Goal: Task Accomplishment & Management: Manage account settings

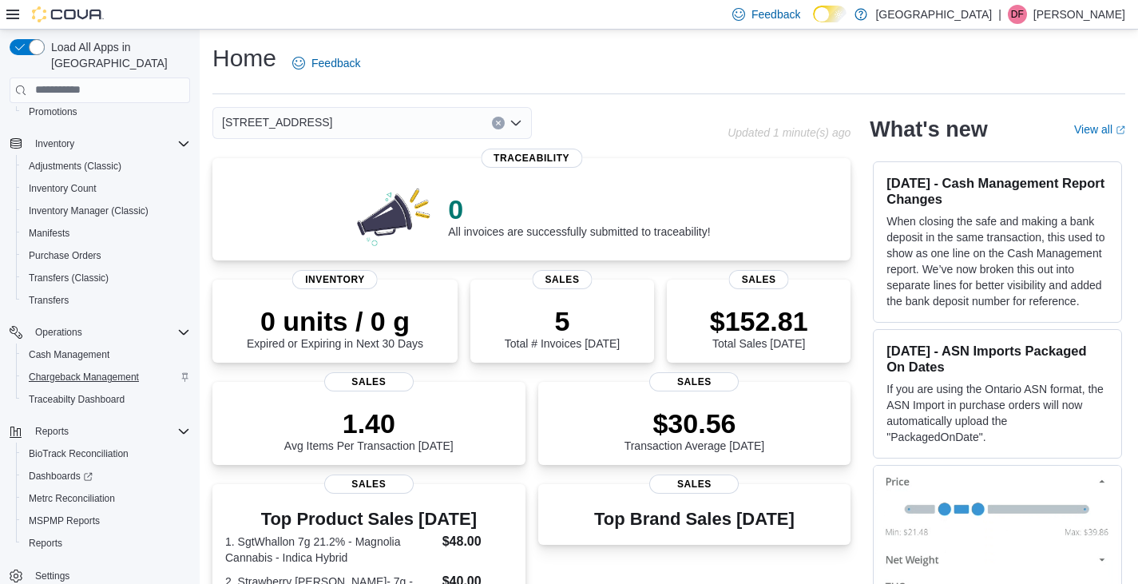
scroll to position [247, 0]
click at [49, 566] on span "Settings" at bounding box center [52, 572] width 34 height 13
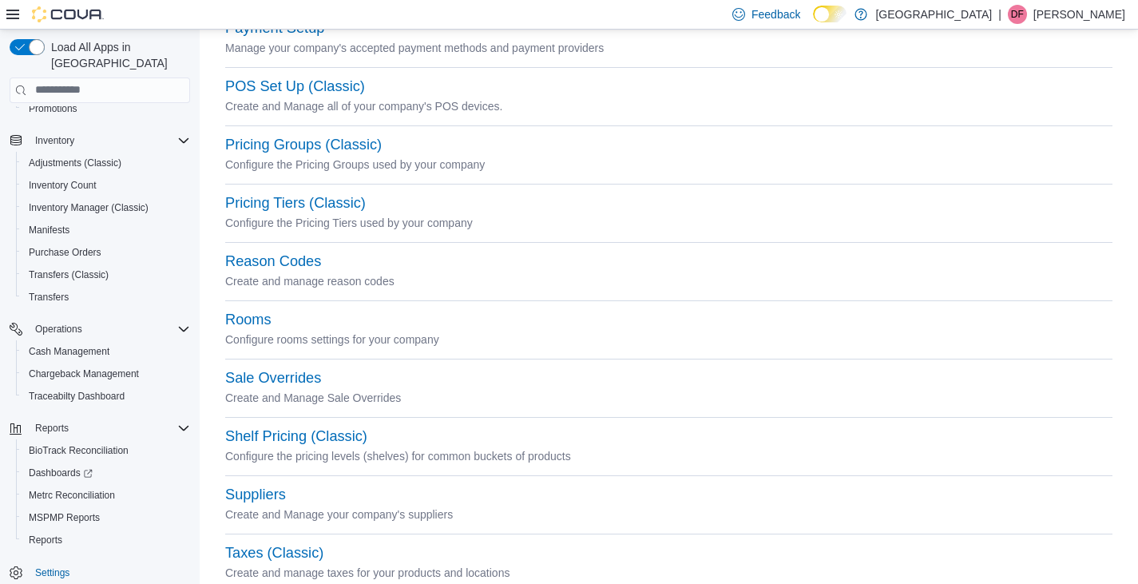
scroll to position [643, 0]
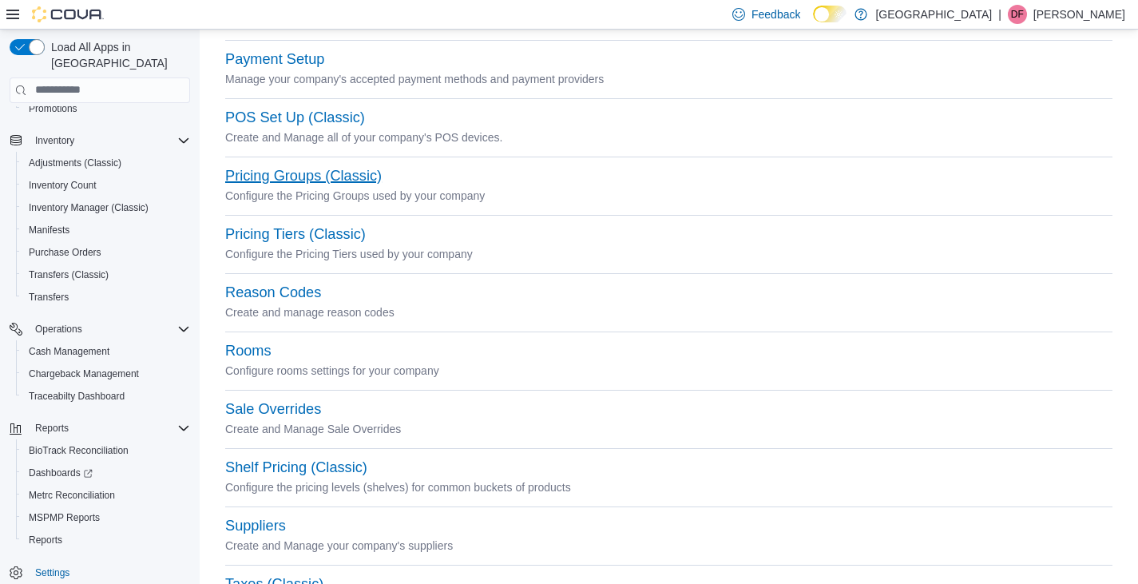
click at [297, 172] on button "Pricing Groups (Classic)" at bounding box center [303, 176] width 156 height 17
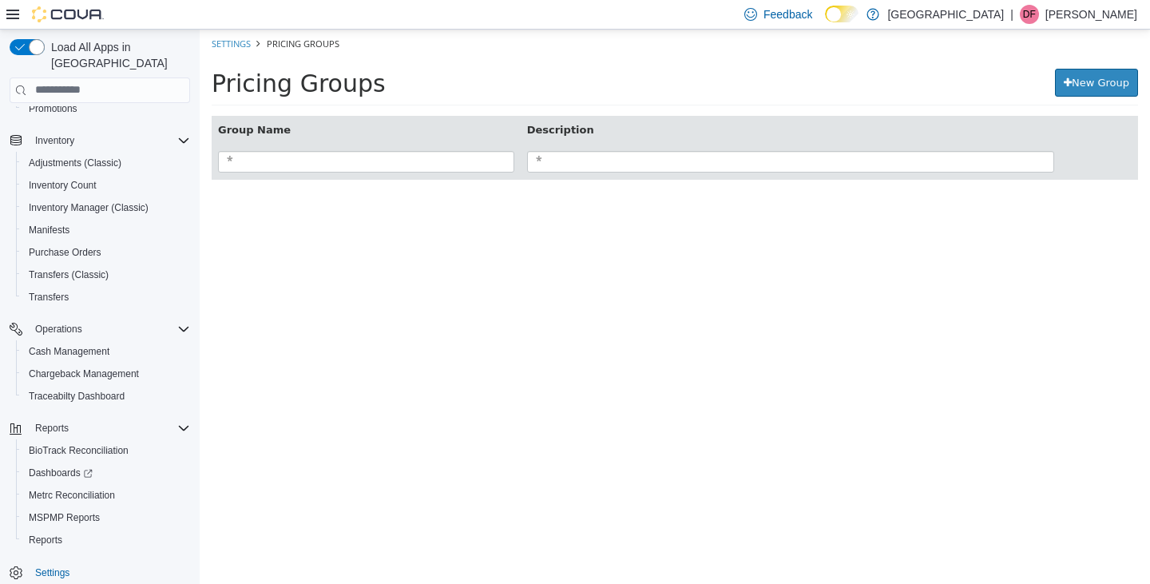
click at [1066, 83] on icon at bounding box center [1067, 82] width 8 height 10
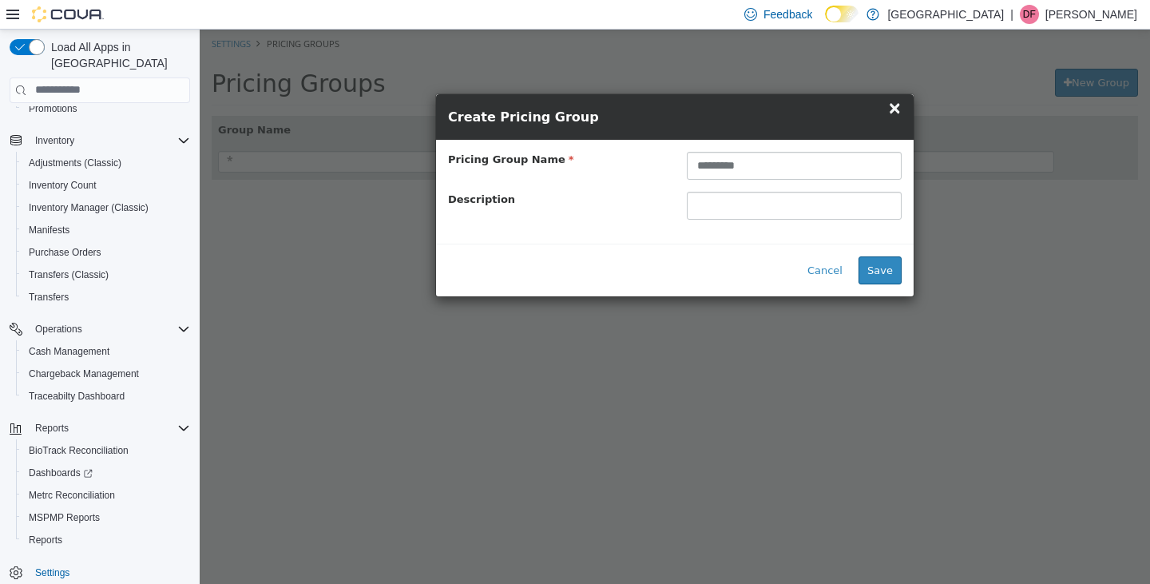
type input "*********"
click at [763, 209] on input "text" at bounding box center [794, 205] width 215 height 28
type input "*******"
click at [881, 269] on button "Save" at bounding box center [879, 269] width 43 height 29
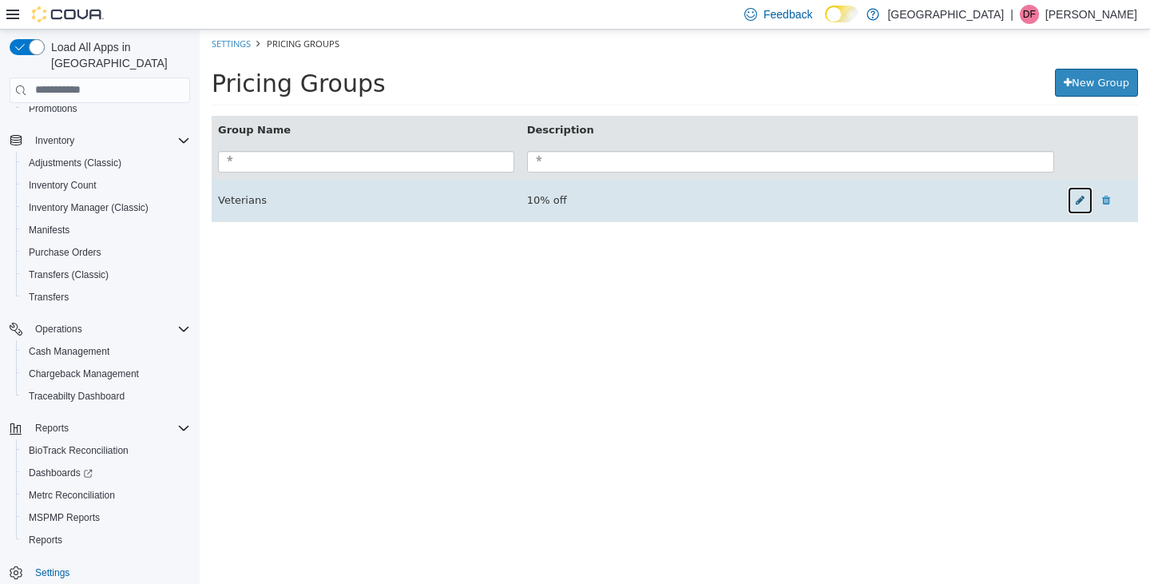
click at [1080, 201] on icon at bounding box center [1079, 199] width 9 height 10
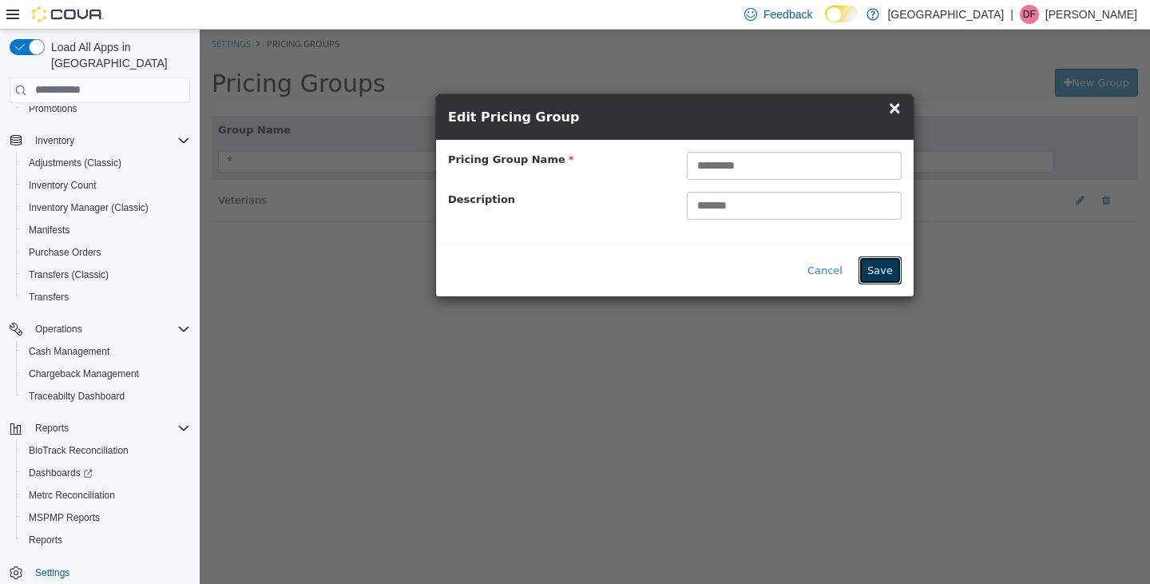
click at [880, 269] on button "Save" at bounding box center [879, 269] width 43 height 29
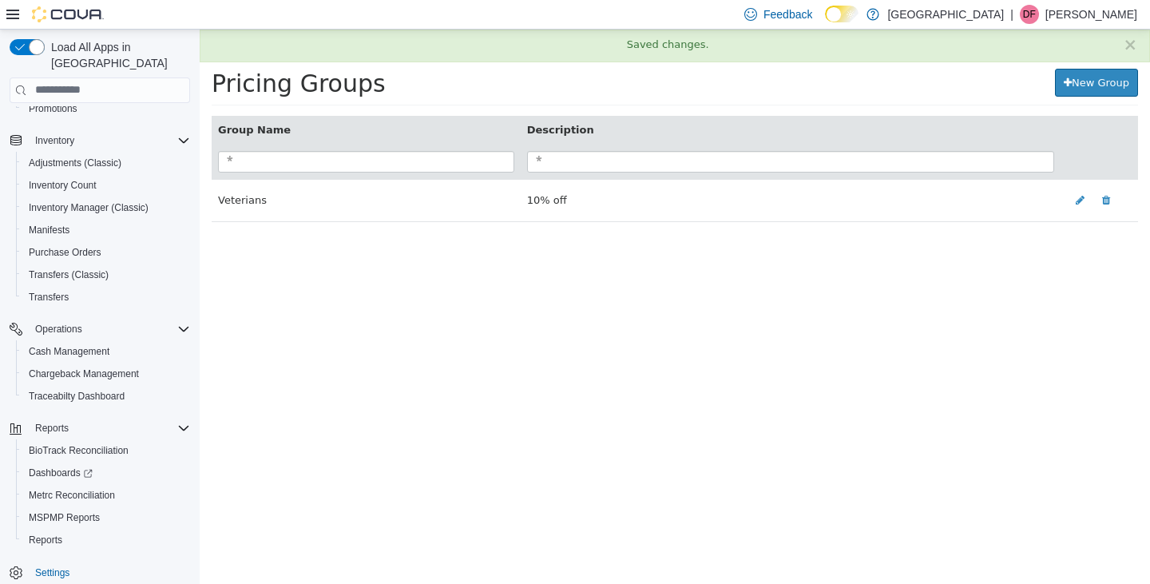
click at [1074, 84] on link "New Group" at bounding box center [1096, 82] width 83 height 29
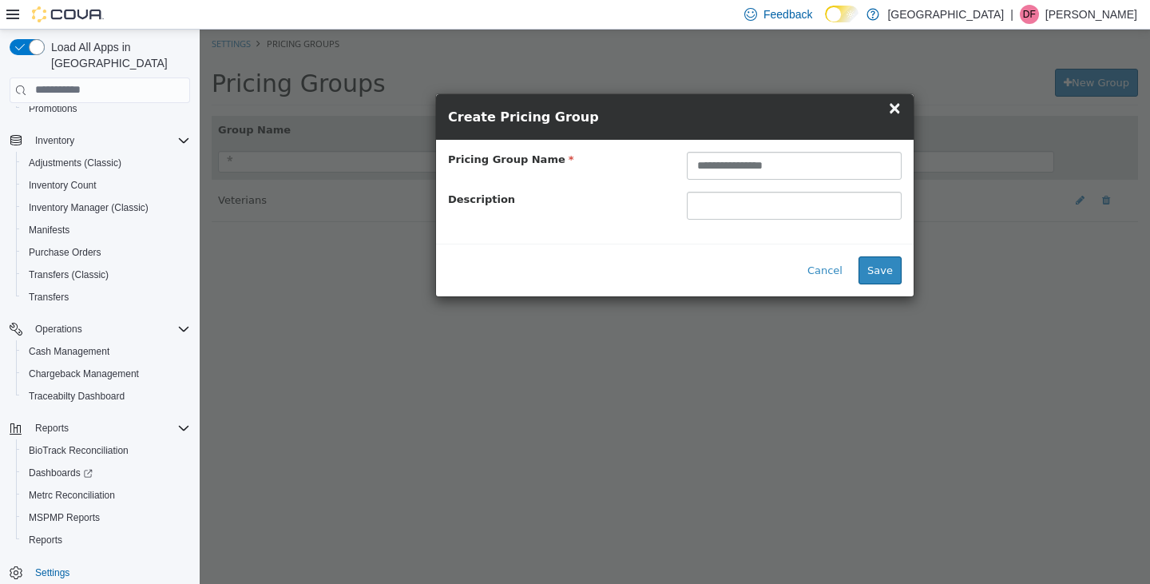
type input "**********"
drag, startPoint x: 699, startPoint y: 203, endPoint x: 726, endPoint y: 219, distance: 30.8
click at [699, 203] on input "text" at bounding box center [794, 205] width 215 height 28
type input "*******"
click at [883, 271] on button "Save" at bounding box center [879, 269] width 43 height 29
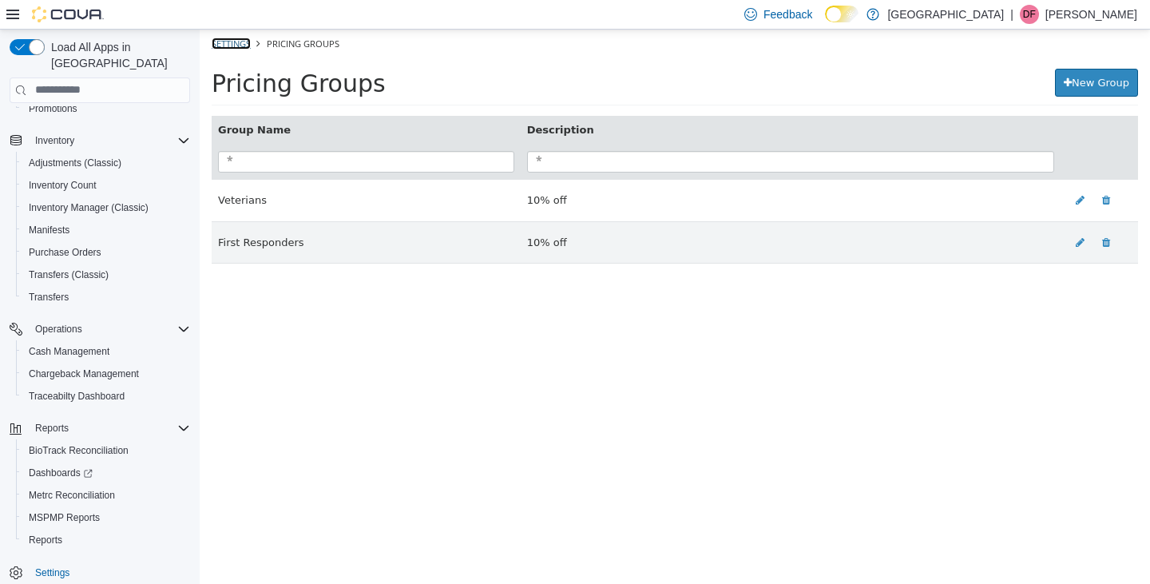
click at [232, 45] on link "Settings" at bounding box center [231, 43] width 39 height 12
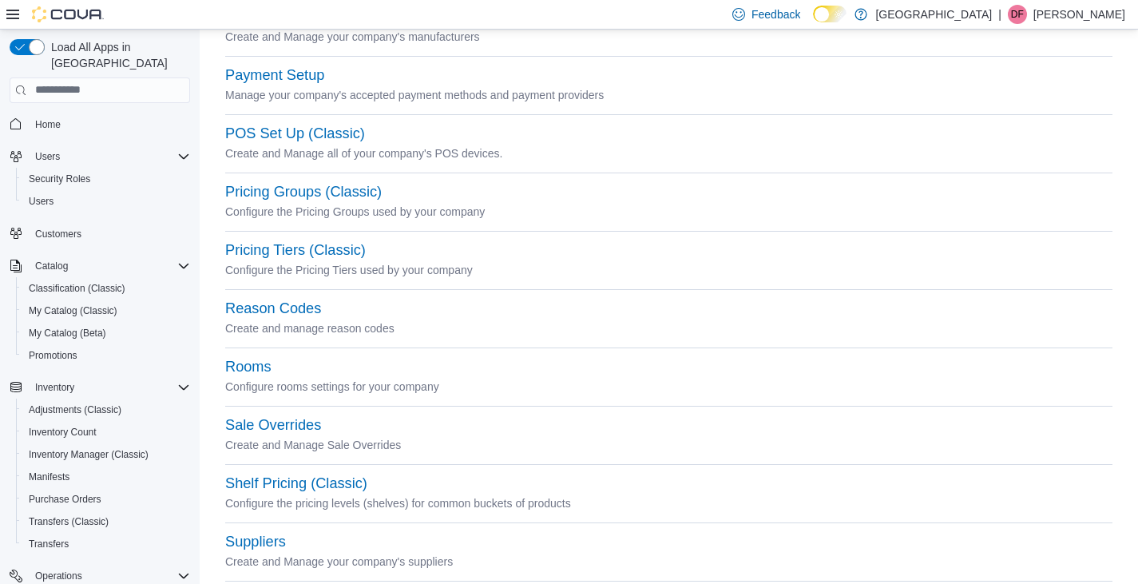
scroll to position [665, 0]
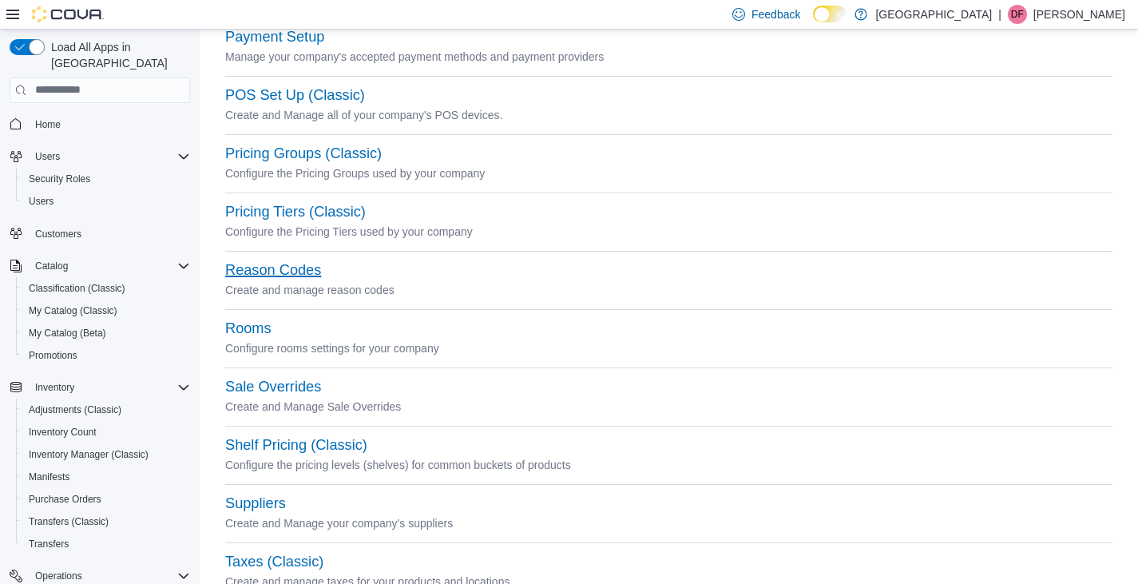
click at [260, 272] on button "Reason Codes" at bounding box center [273, 270] width 96 height 17
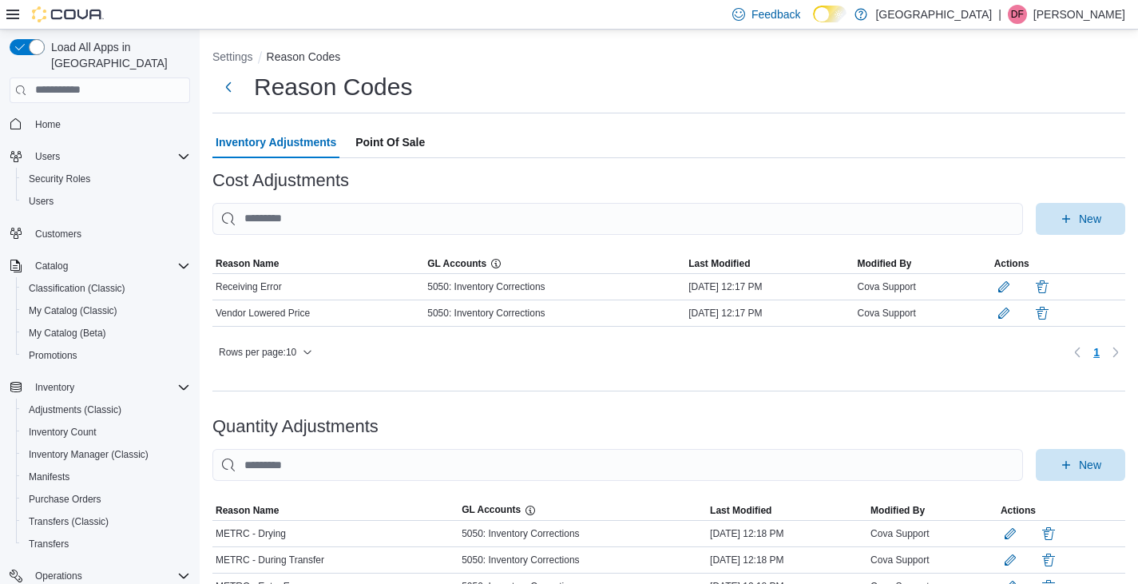
click at [389, 142] on span "Point Of Sale" at bounding box center [389, 142] width 69 height 32
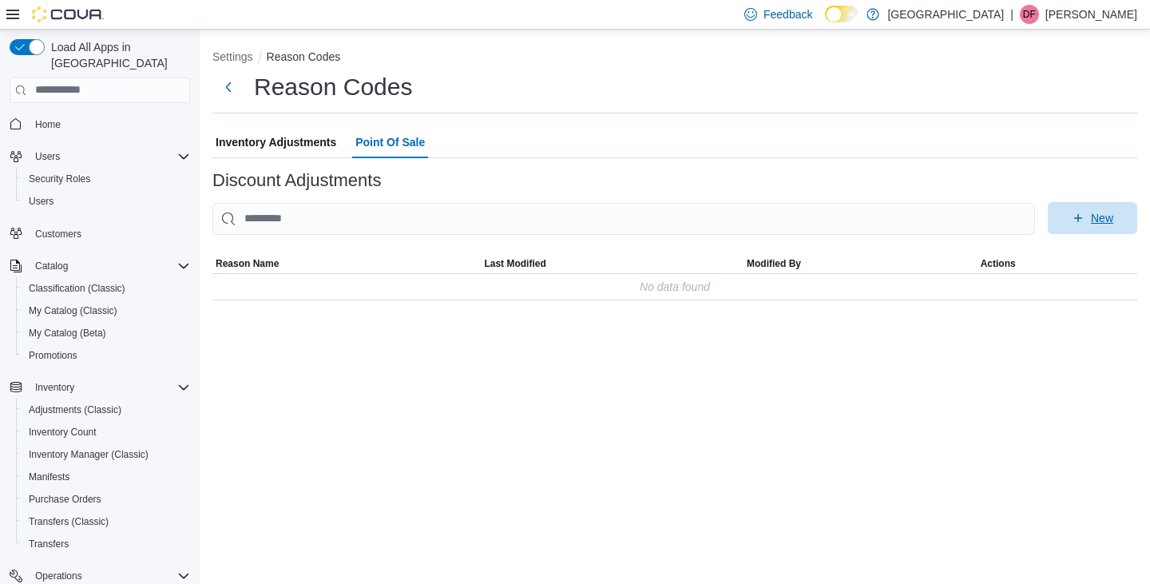
click at [1078, 215] on icon "button" at bounding box center [1077, 218] width 13 height 13
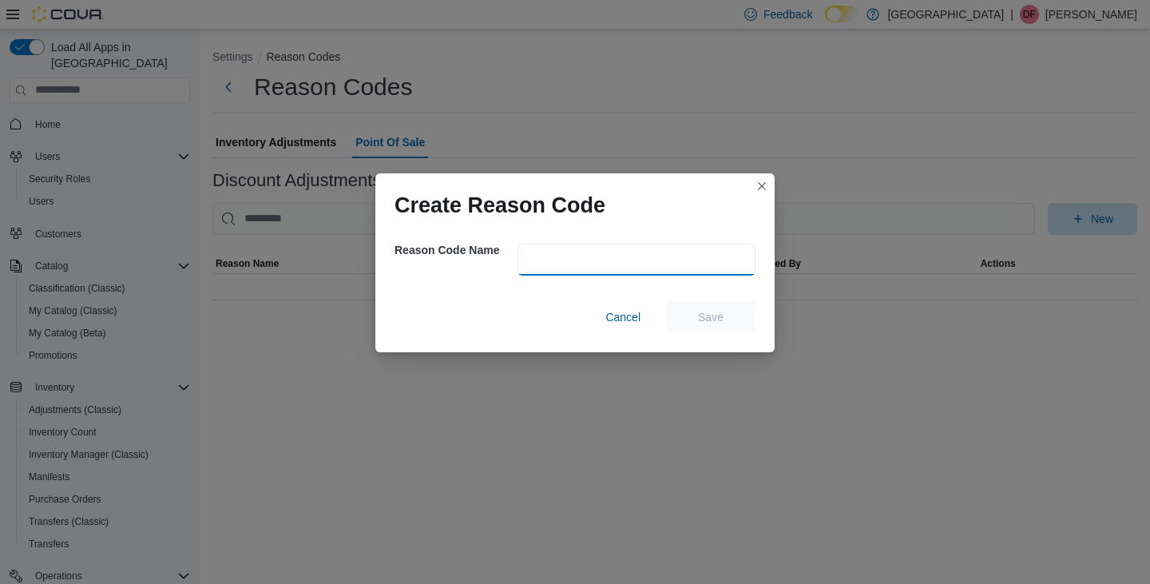
click at [542, 263] on input "text" at bounding box center [636, 259] width 238 height 32
type input "*********"
click at [706, 316] on span "Save" at bounding box center [711, 316] width 26 height 16
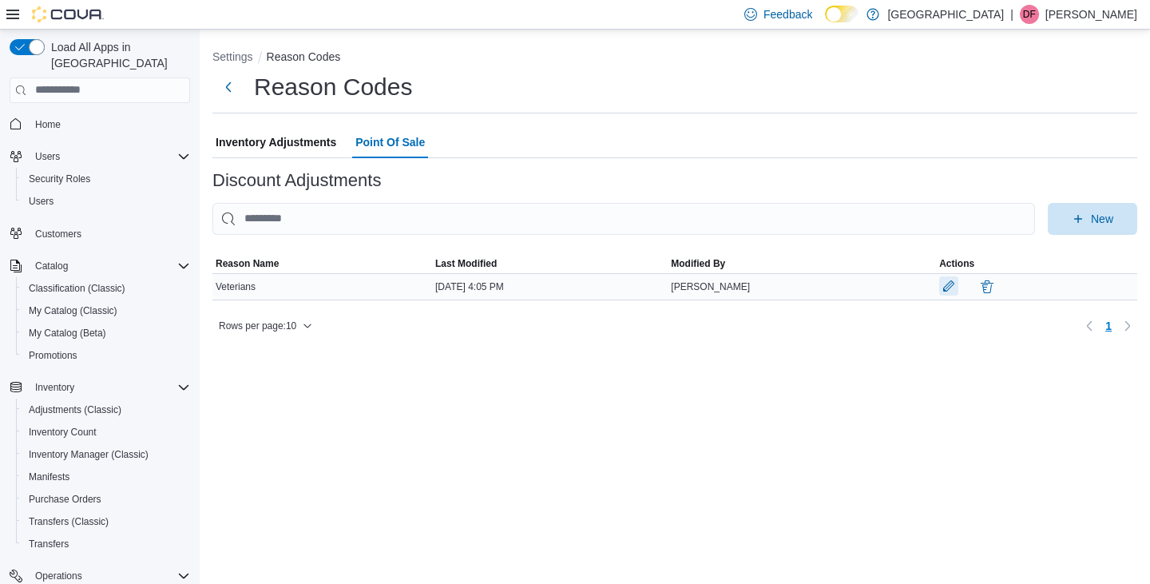
click at [947, 286] on button "button" at bounding box center [948, 285] width 19 height 19
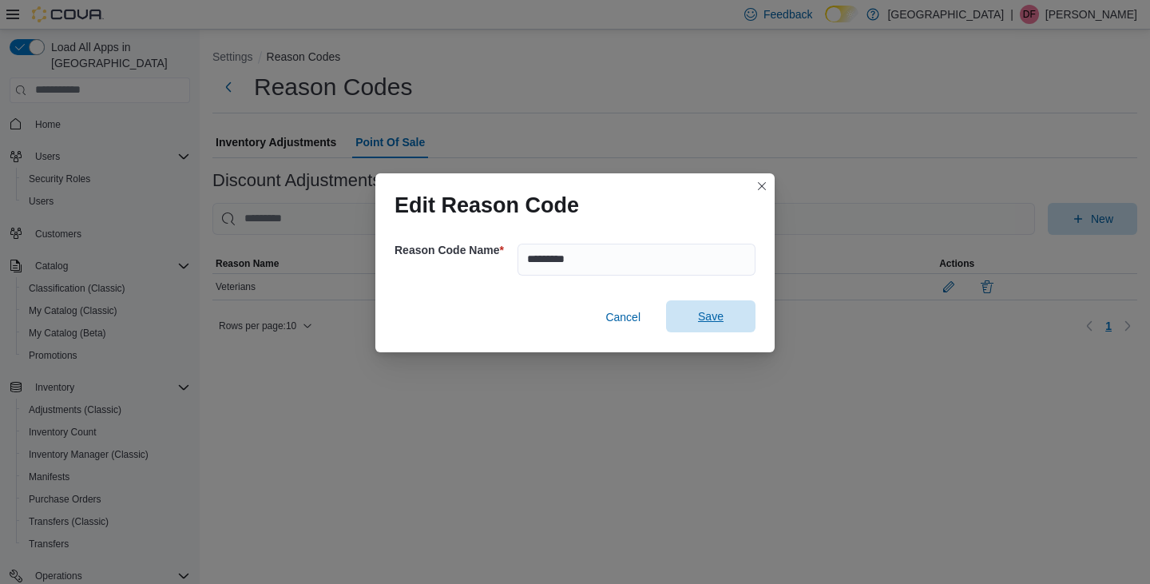
click at [711, 315] on span "Save" at bounding box center [711, 316] width 26 height 16
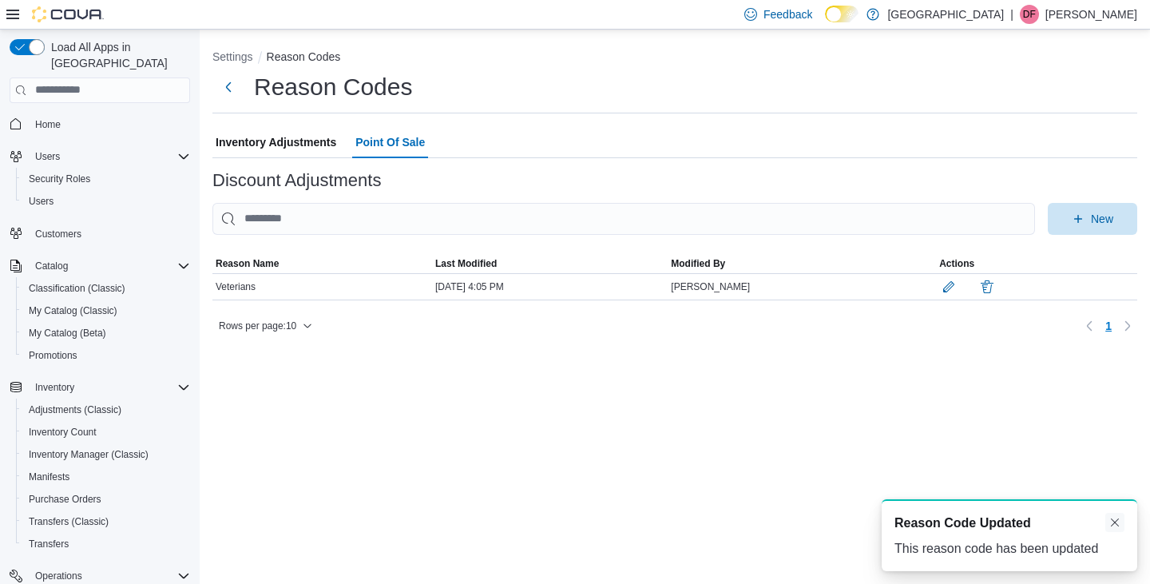
click at [1115, 522] on button "Dismiss toast" at bounding box center [1114, 522] width 19 height 19
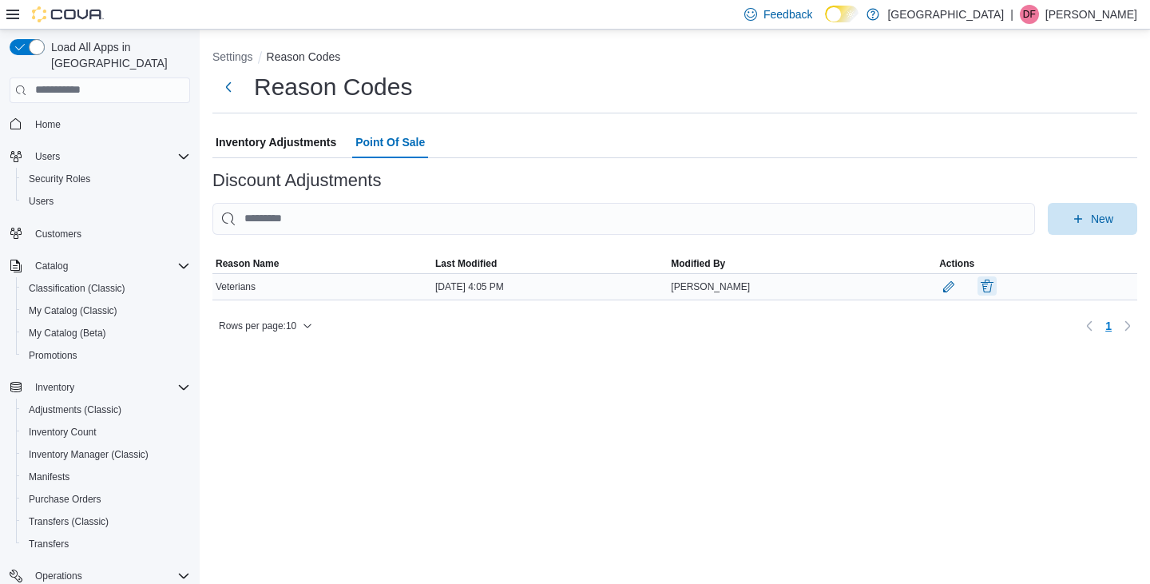
click at [989, 286] on button "button" at bounding box center [986, 285] width 19 height 19
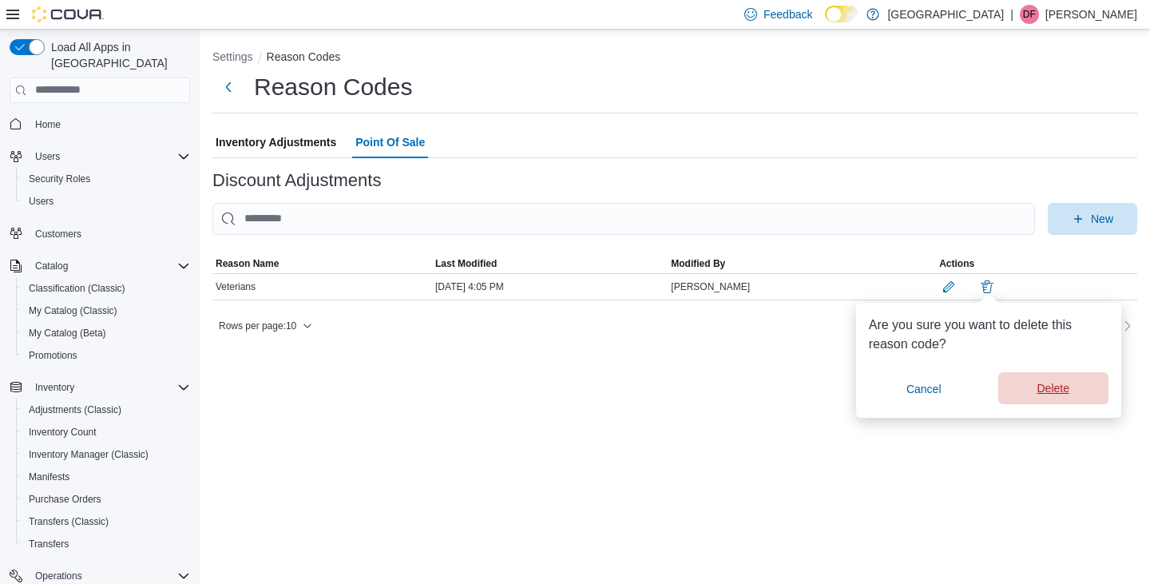
click at [1053, 390] on span "Delete" at bounding box center [1052, 388] width 32 height 16
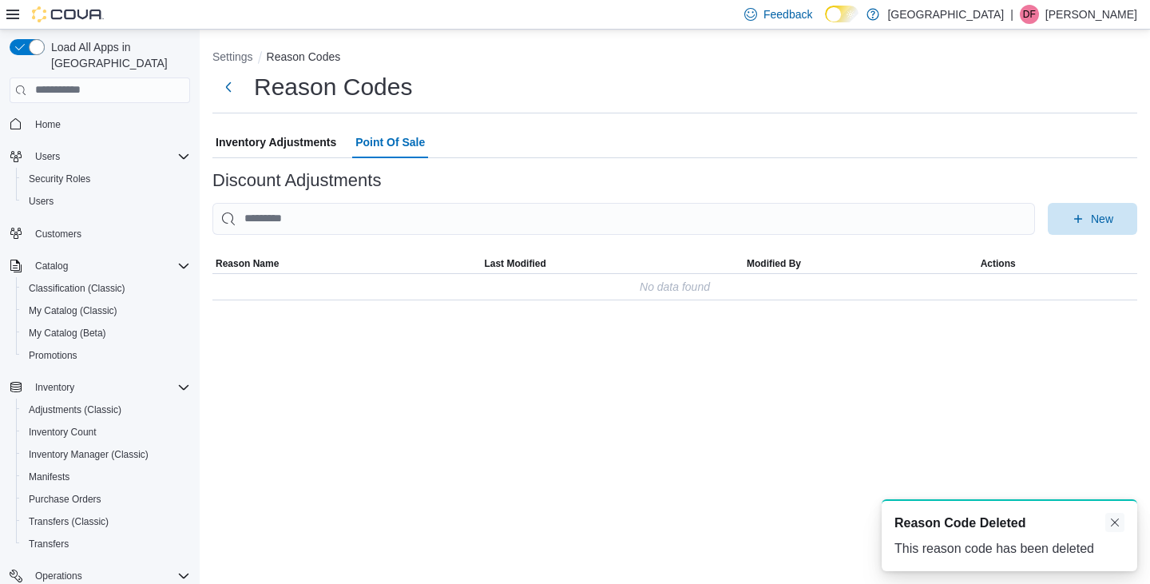
click at [1117, 522] on button "Dismiss toast" at bounding box center [1114, 522] width 19 height 19
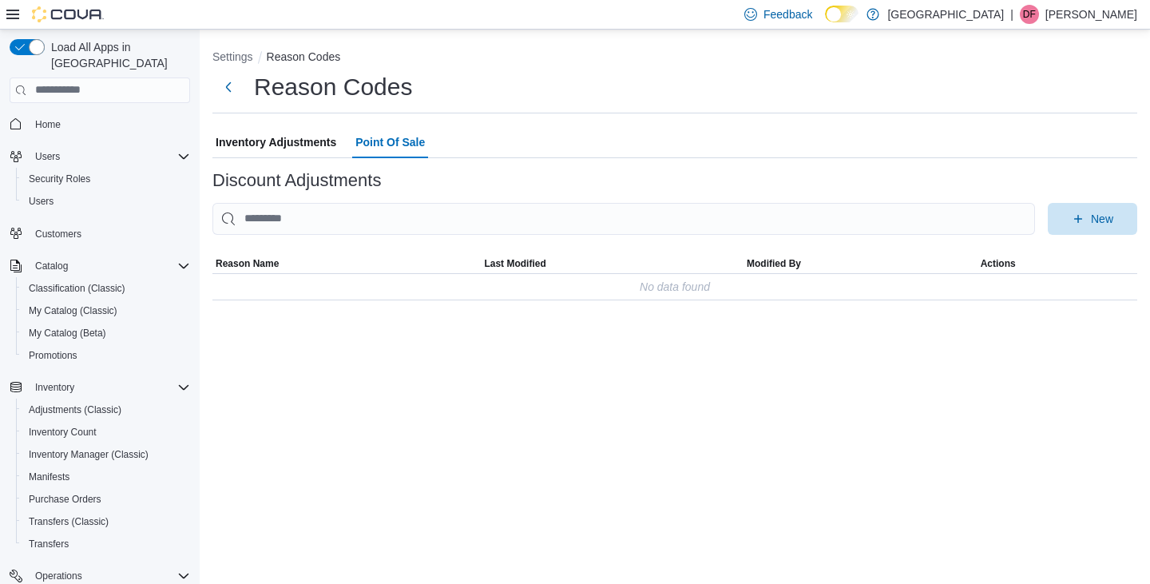
click at [276, 138] on span "Inventory Adjustments" at bounding box center [276, 142] width 121 height 32
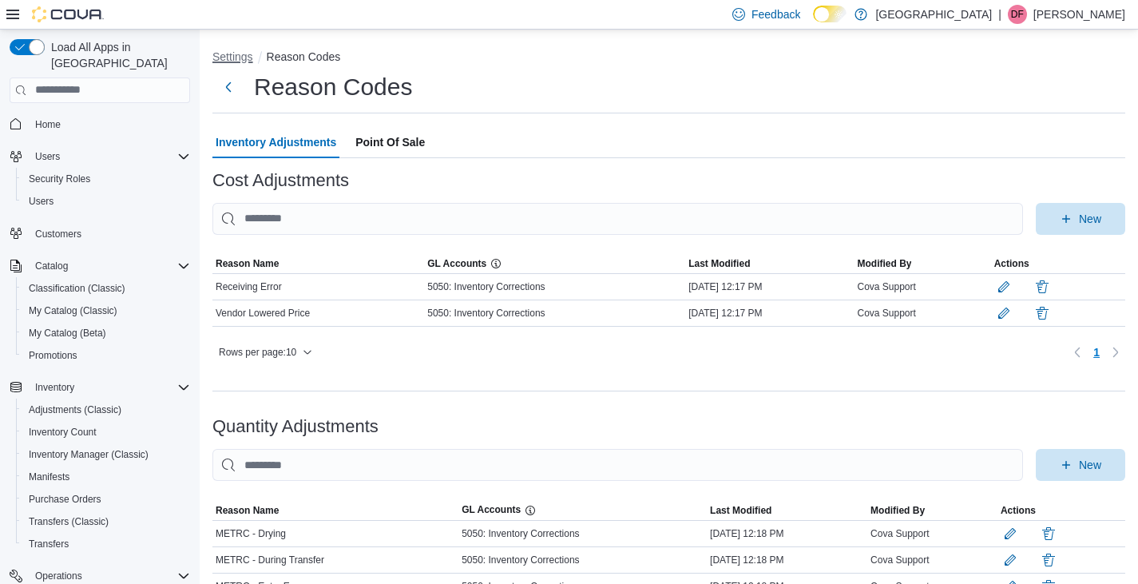
click at [234, 56] on button "Settings" at bounding box center [232, 56] width 41 height 13
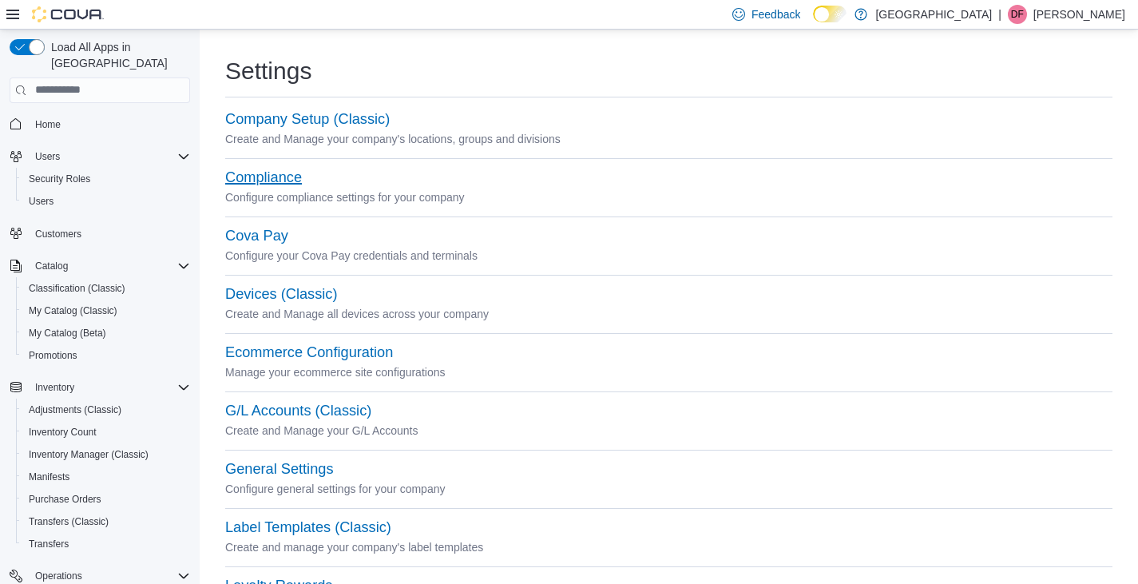
click at [259, 176] on button "Compliance" at bounding box center [263, 177] width 77 height 17
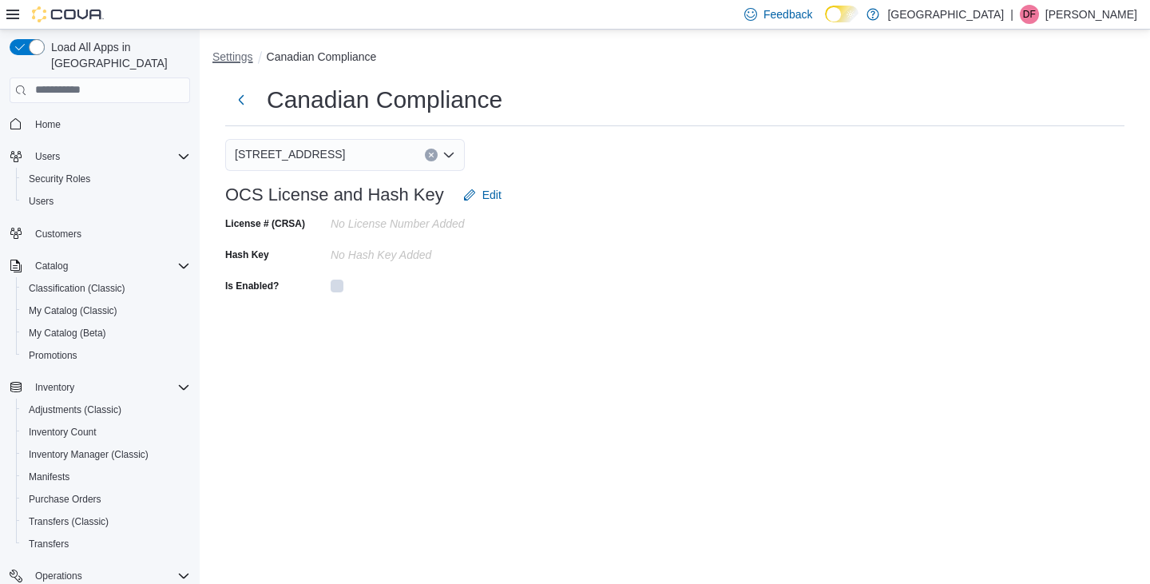
click at [239, 57] on button "Settings" at bounding box center [232, 56] width 41 height 13
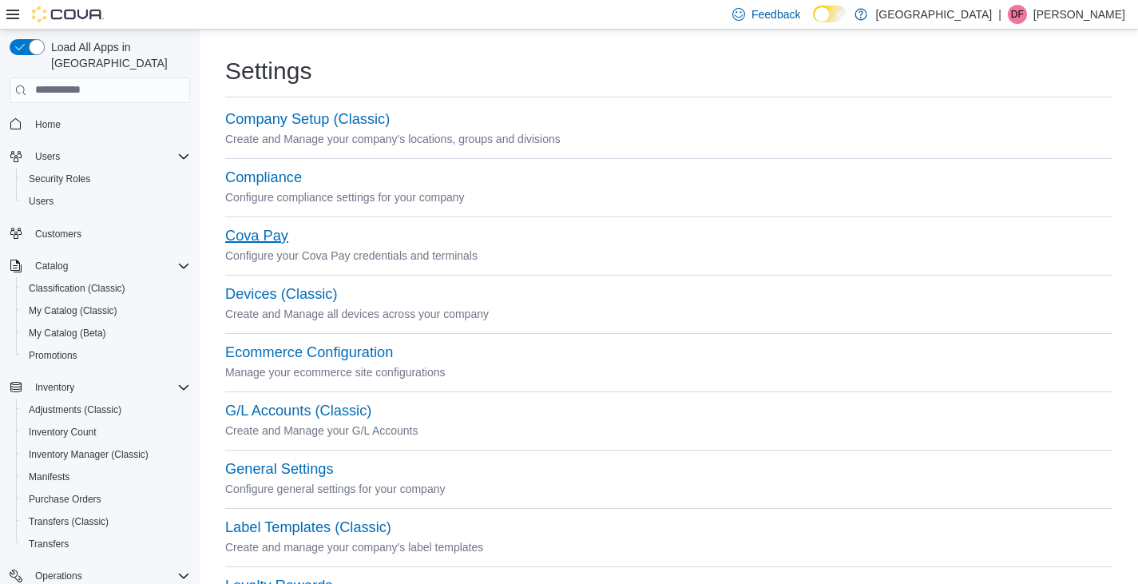
click at [243, 236] on button "Cova Pay" at bounding box center [256, 236] width 63 height 17
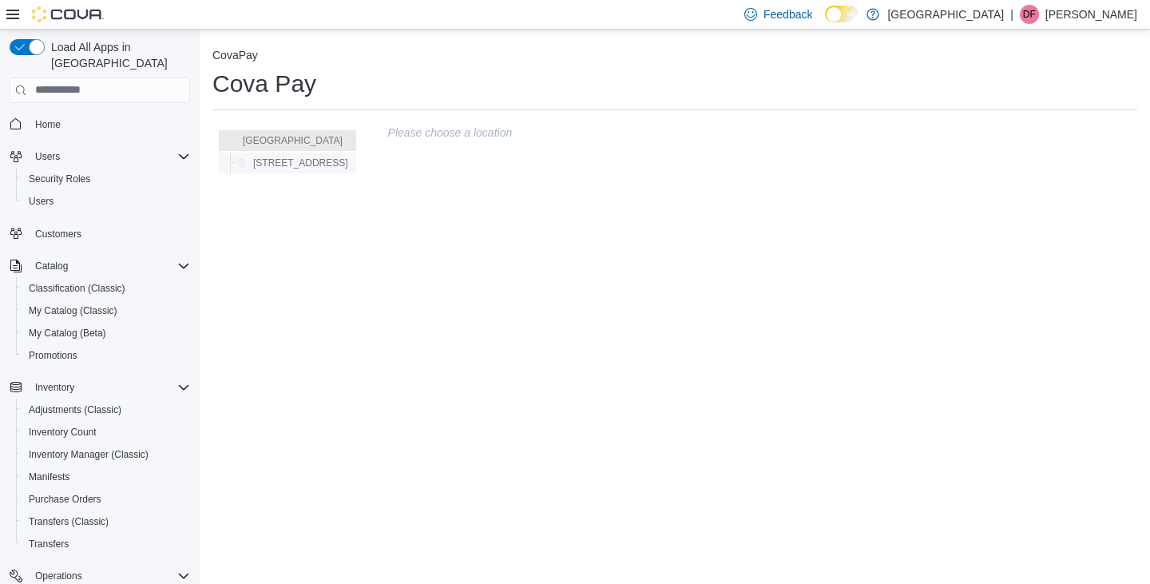
click at [288, 160] on span "[STREET_ADDRESS]" at bounding box center [300, 162] width 95 height 13
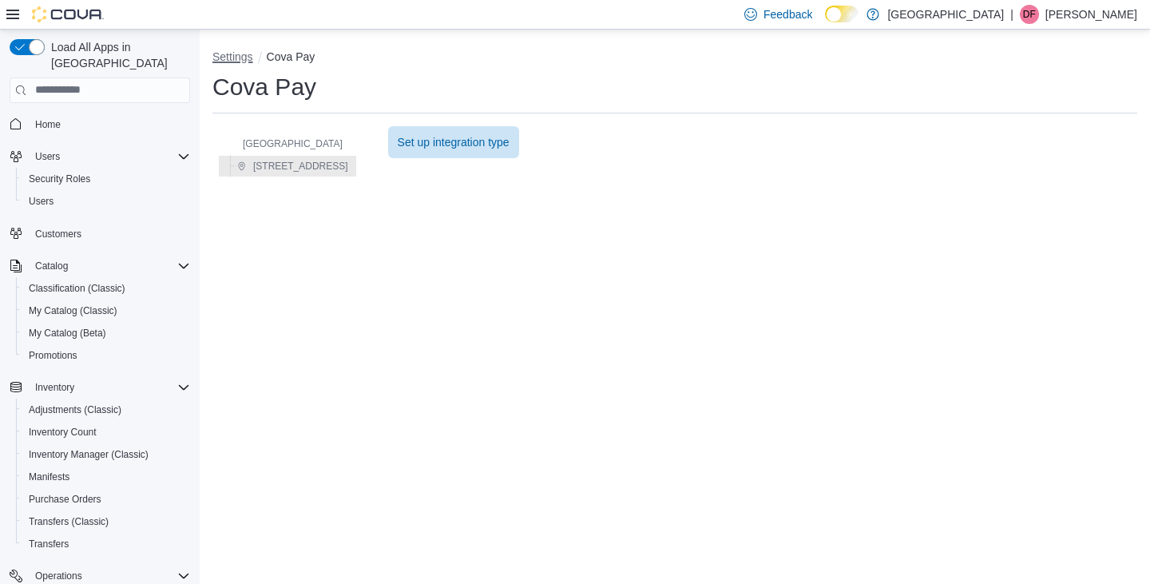
click at [234, 57] on button "Settings" at bounding box center [232, 56] width 41 height 13
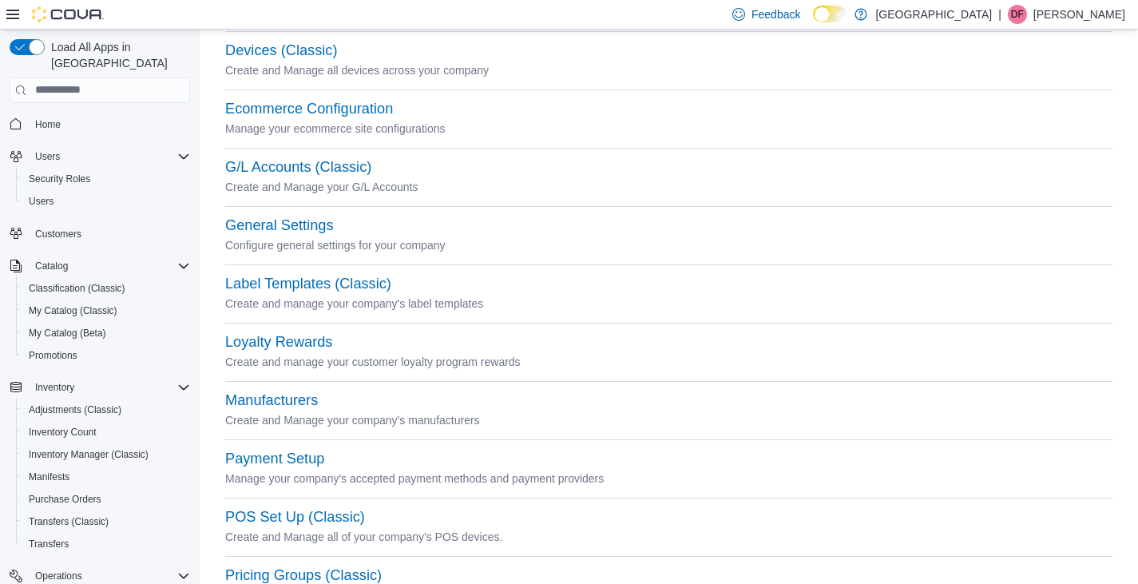
scroll to position [266, 0]
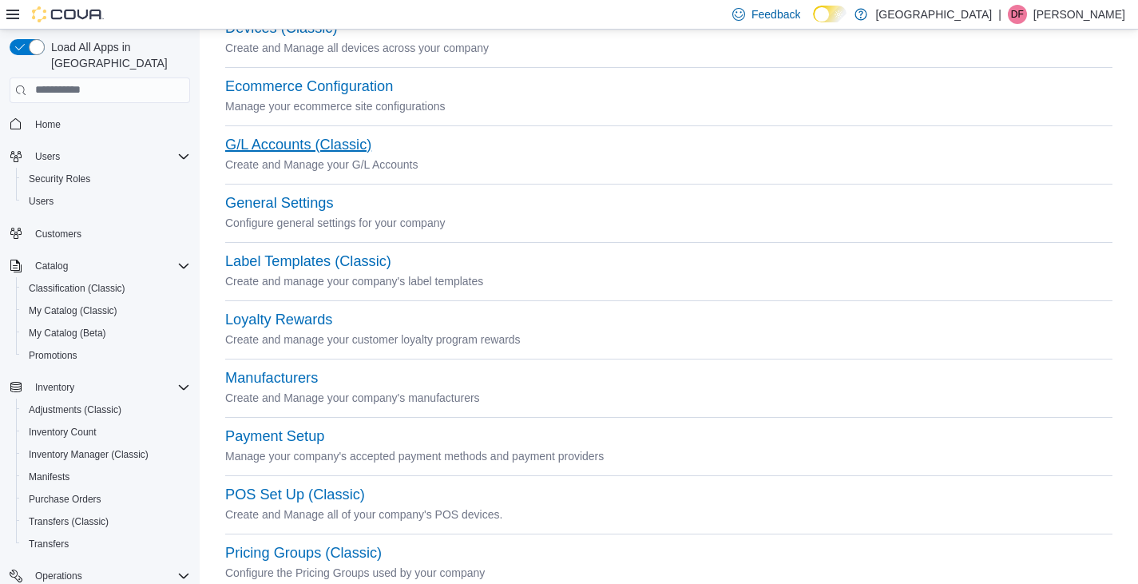
click at [275, 143] on button "G/L Accounts (Classic)" at bounding box center [298, 145] width 146 height 17
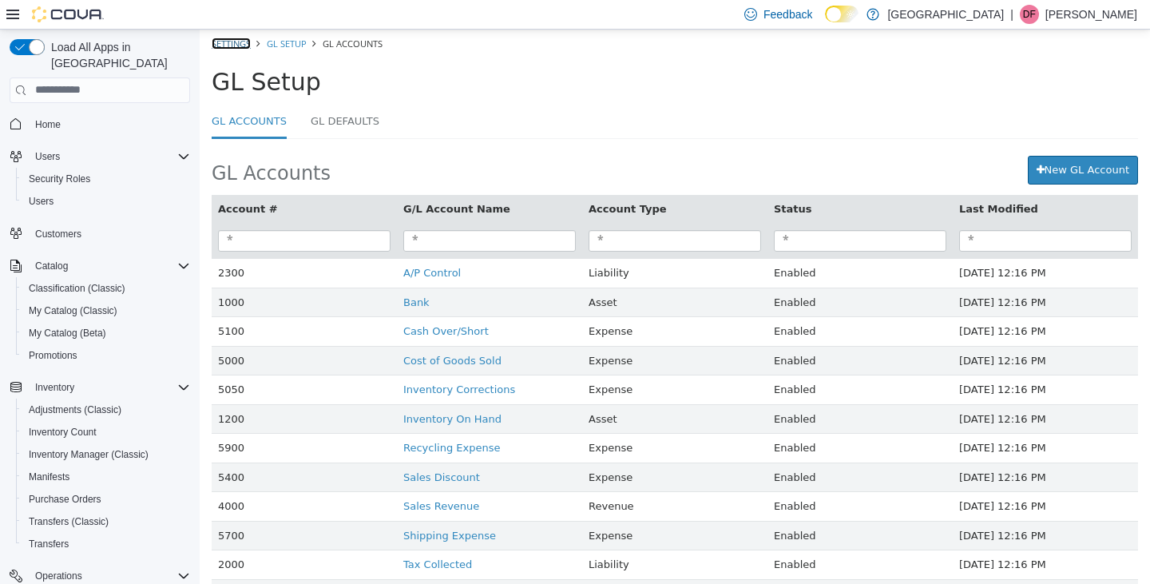
click at [236, 39] on link "Settings" at bounding box center [231, 43] width 39 height 12
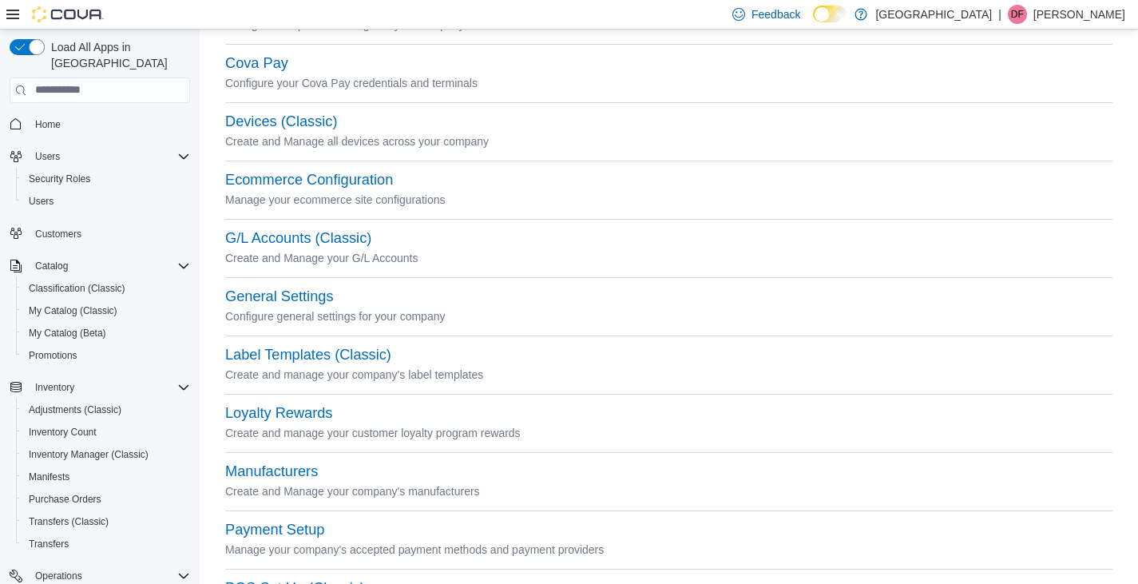
scroll to position [266, 0]
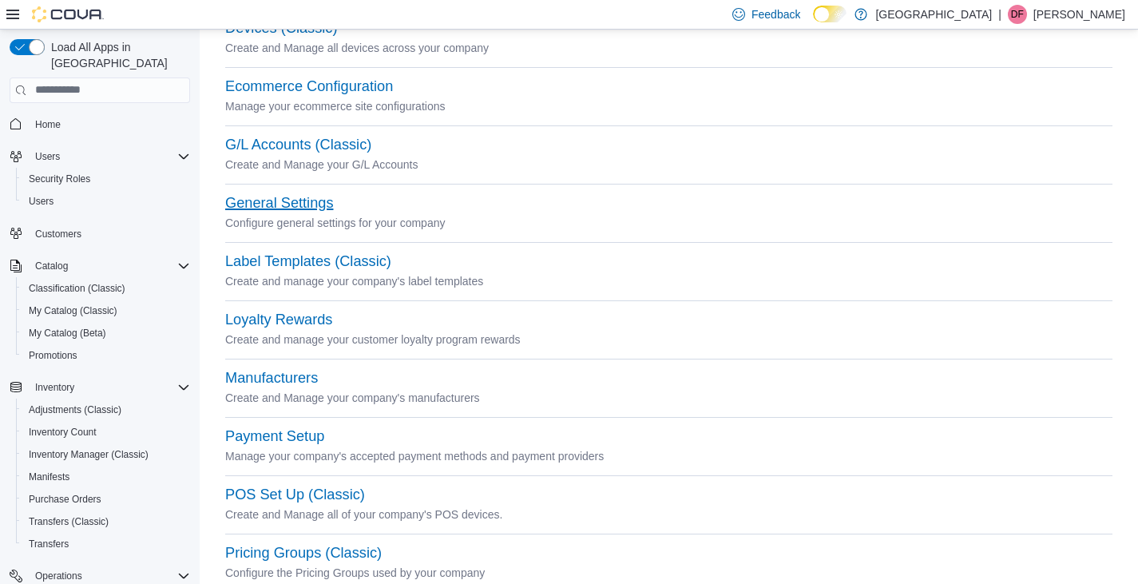
click at [258, 203] on button "General Settings" at bounding box center [279, 203] width 108 height 17
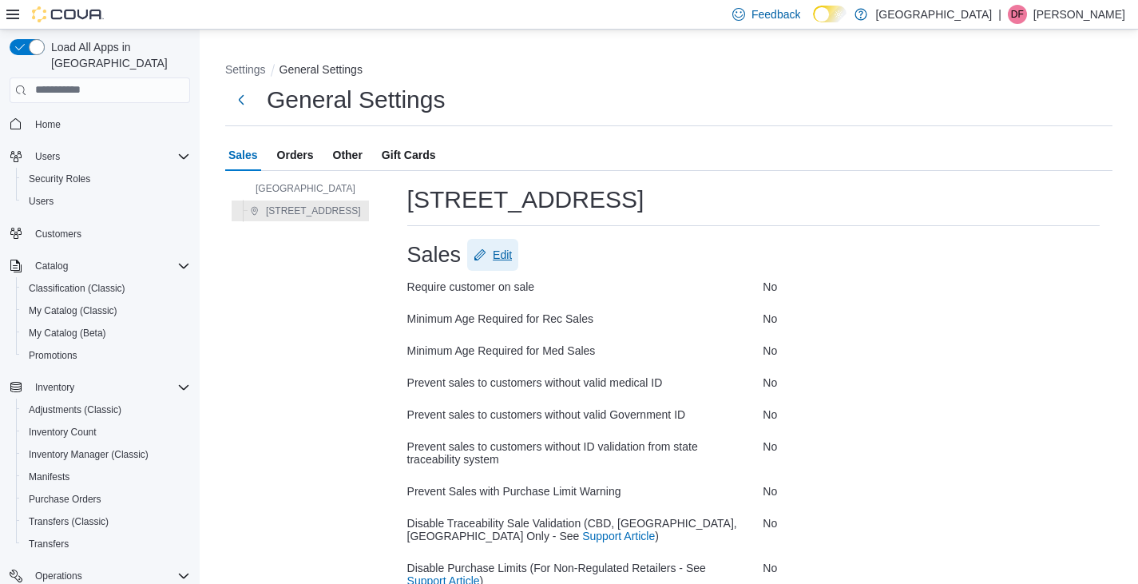
click at [493, 254] on span "Edit" at bounding box center [502, 255] width 19 height 16
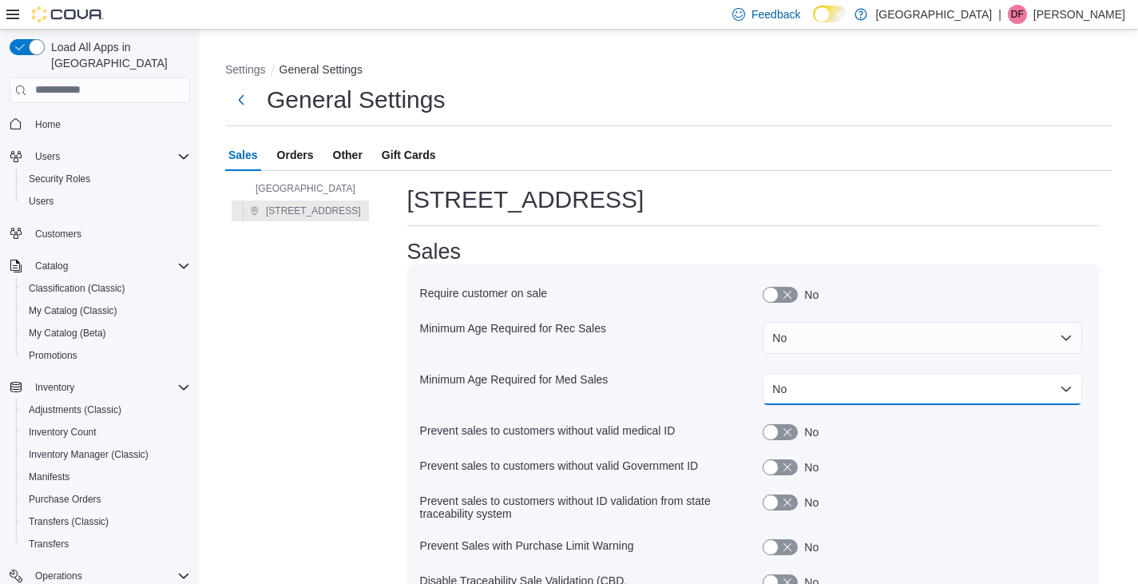
click at [1070, 387] on button "No" at bounding box center [921, 389] width 319 height 32
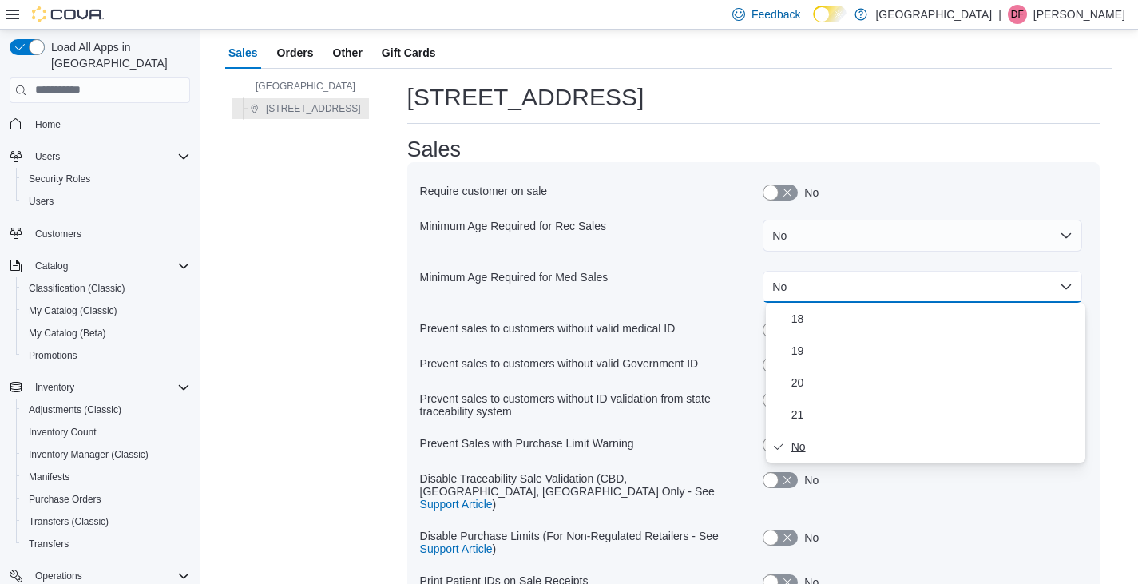
scroll to position [133, 0]
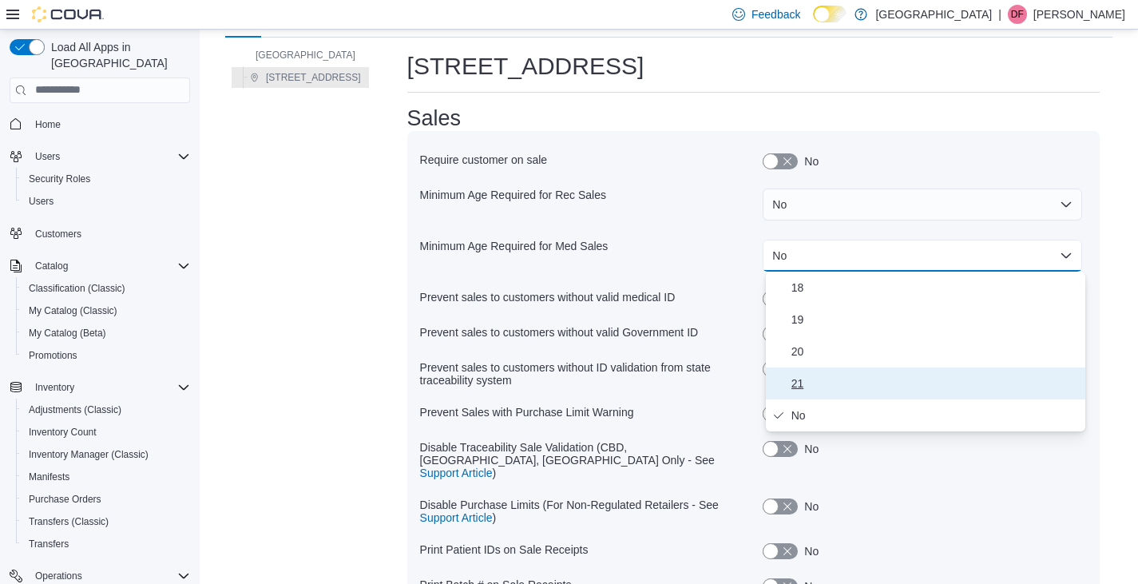
click at [794, 381] on span "21" at bounding box center [934, 383] width 287 height 19
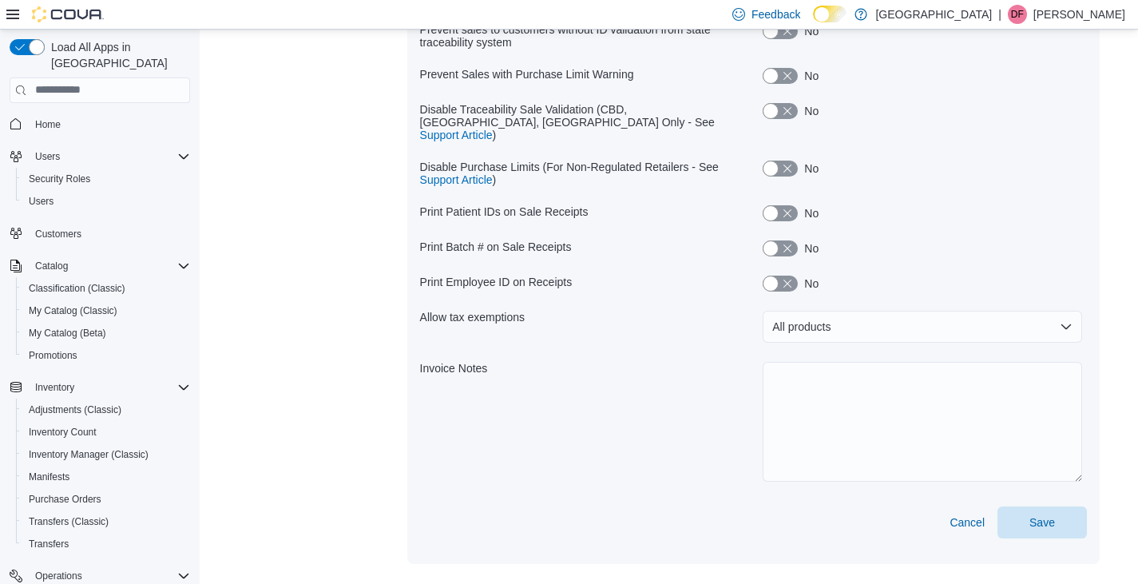
scroll to position [477, 0]
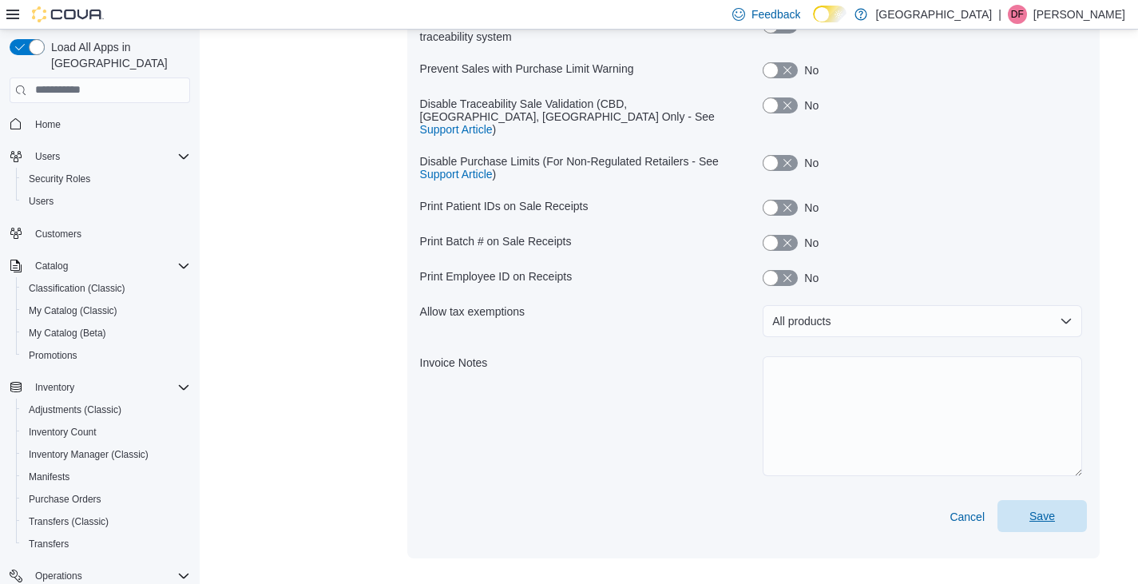
click at [1053, 508] on span "Save" at bounding box center [1042, 516] width 26 height 16
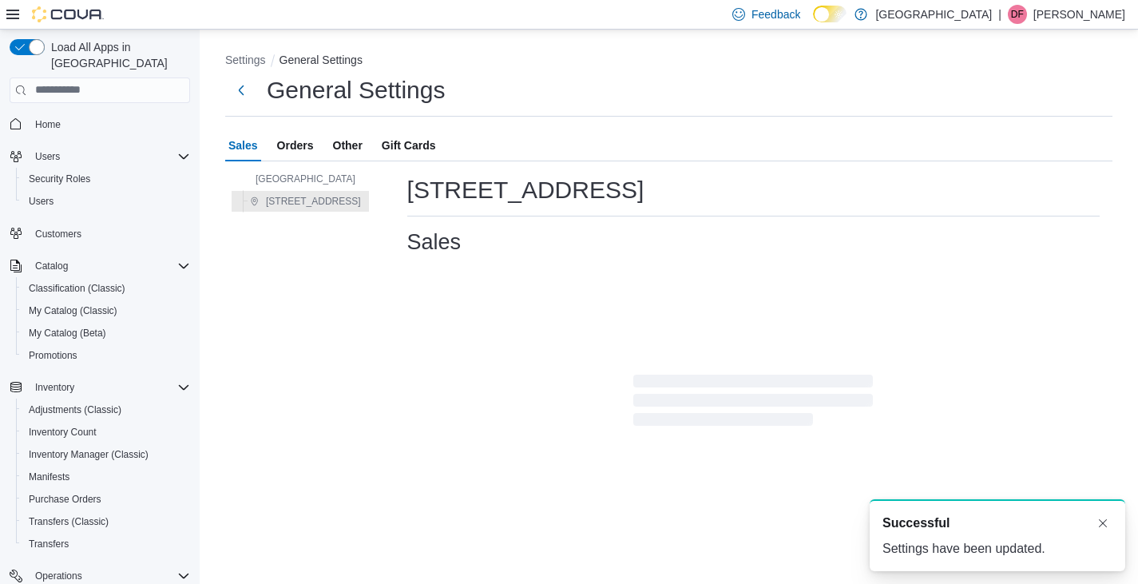
scroll to position [0, 0]
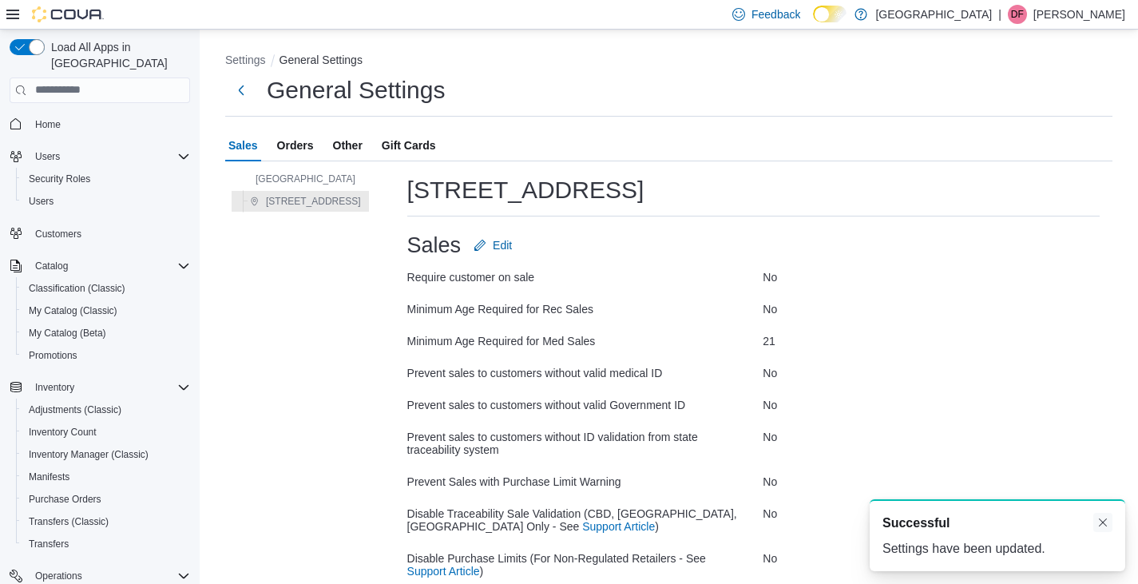
click at [1103, 522] on button "Dismiss toast" at bounding box center [1102, 522] width 19 height 19
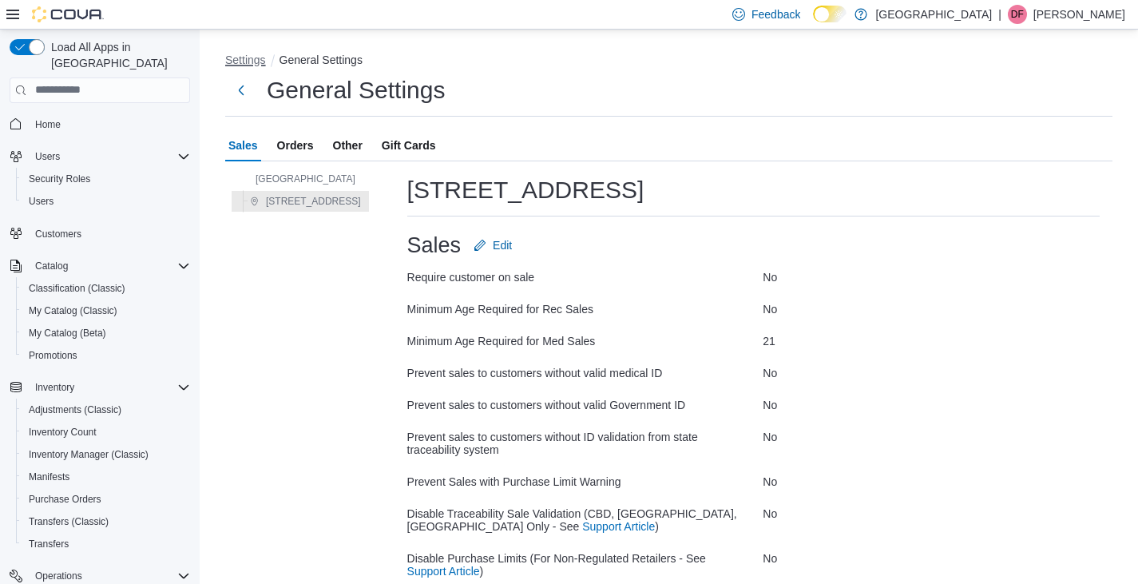
click at [243, 61] on button "Settings" at bounding box center [245, 59] width 41 height 13
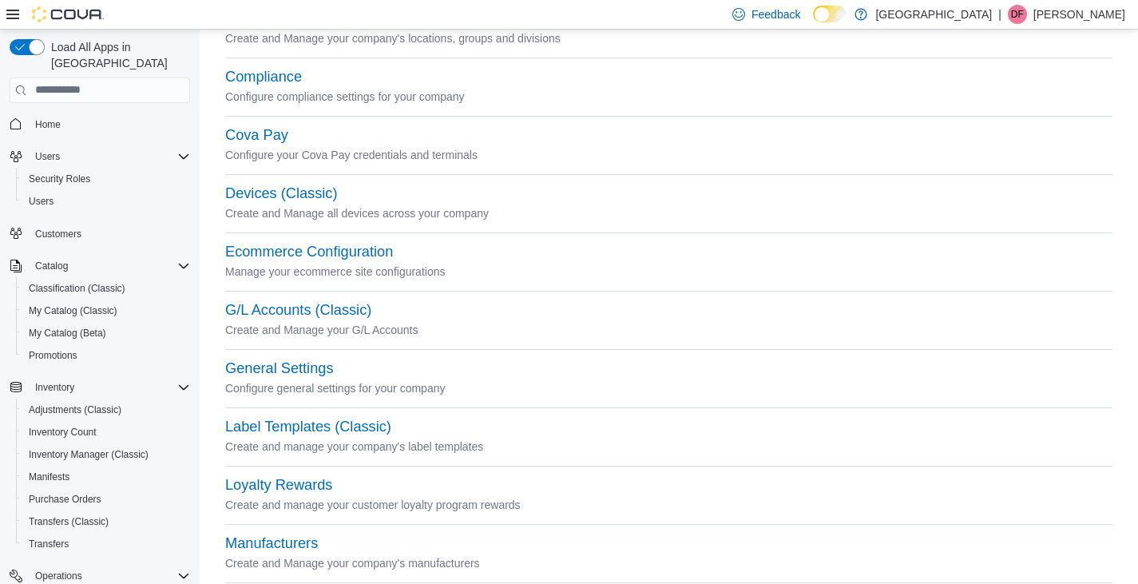
scroll to position [133, 0]
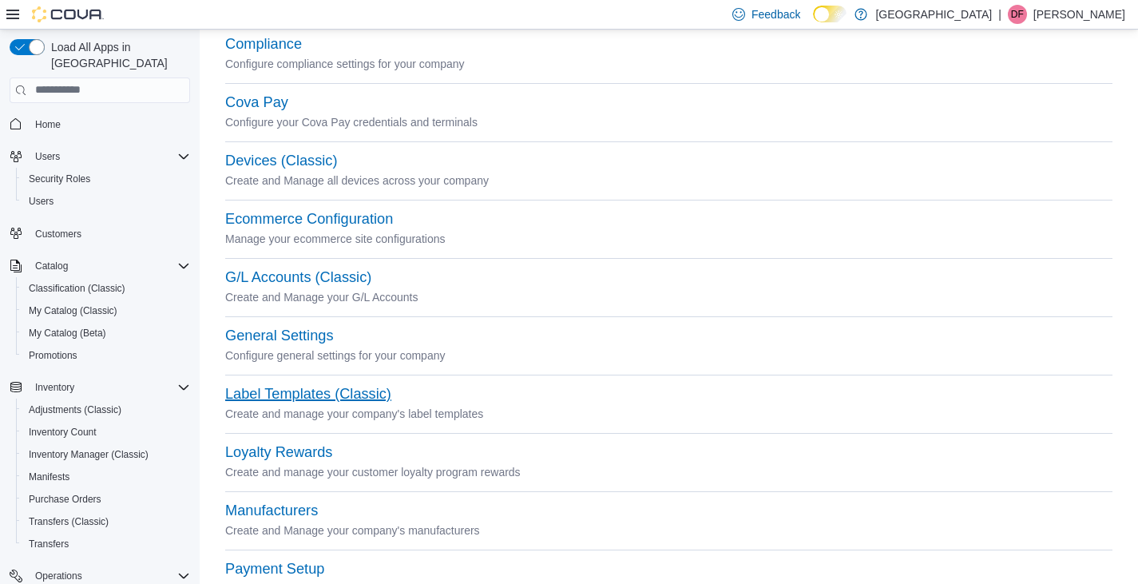
click at [286, 391] on button "Label Templates (Classic)" at bounding box center [308, 394] width 166 height 17
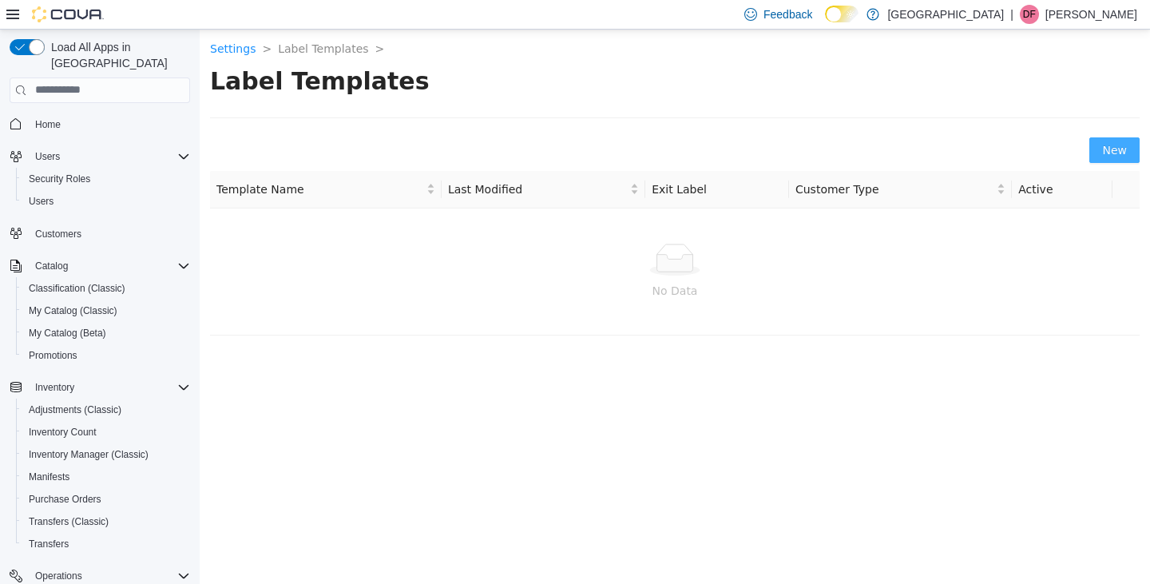
click at [1110, 146] on span "New" at bounding box center [1114, 150] width 25 height 18
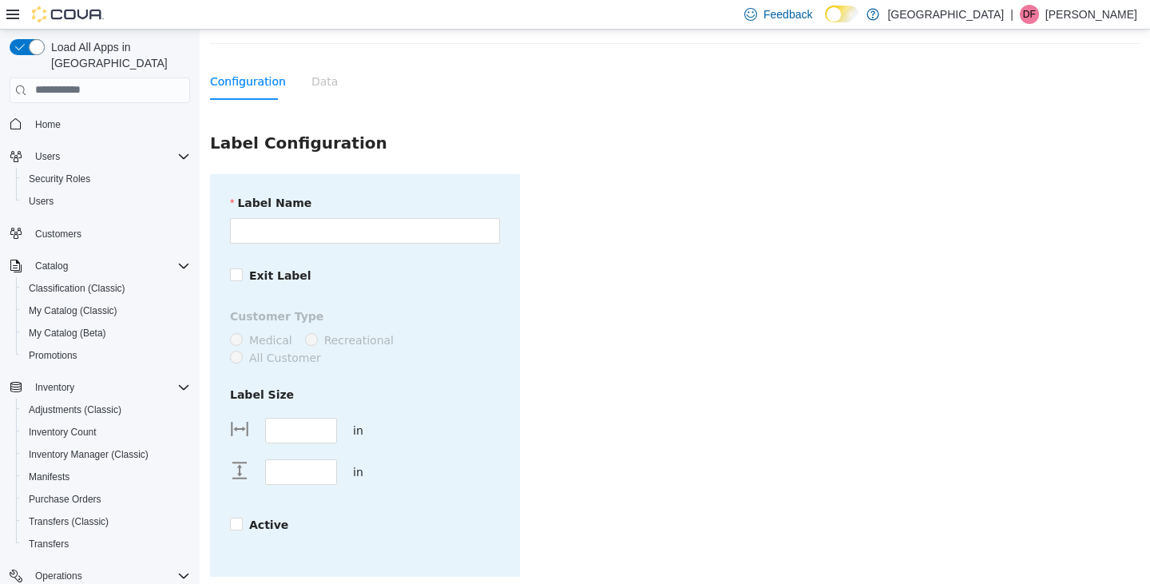
scroll to position [122, 0]
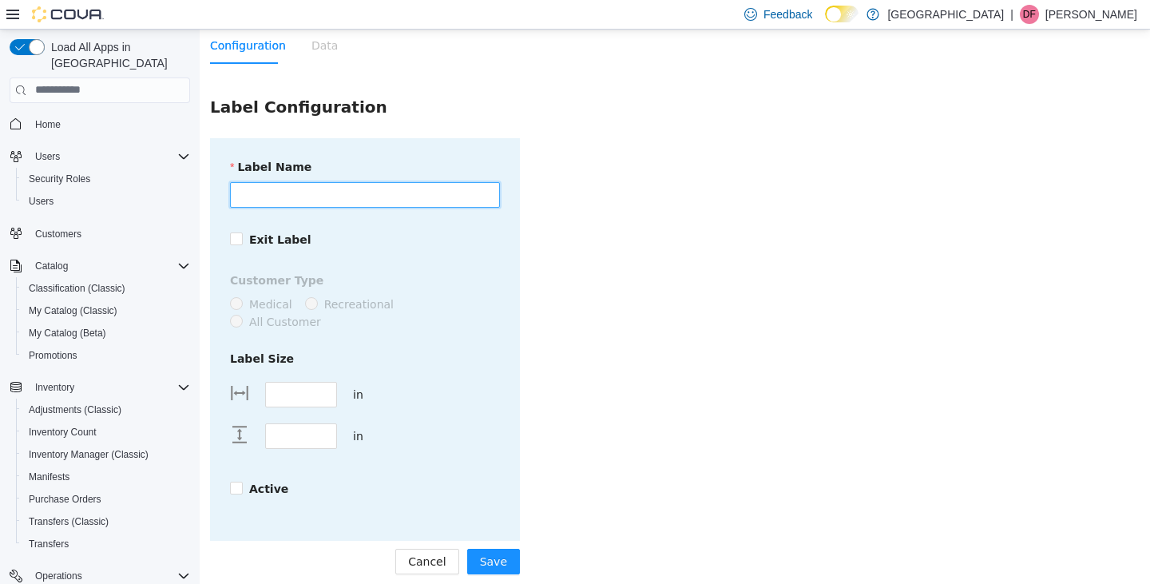
click at [248, 191] on input "Label Name" at bounding box center [365, 194] width 270 height 26
click at [437, 552] on span "Cancel" at bounding box center [427, 561] width 38 height 18
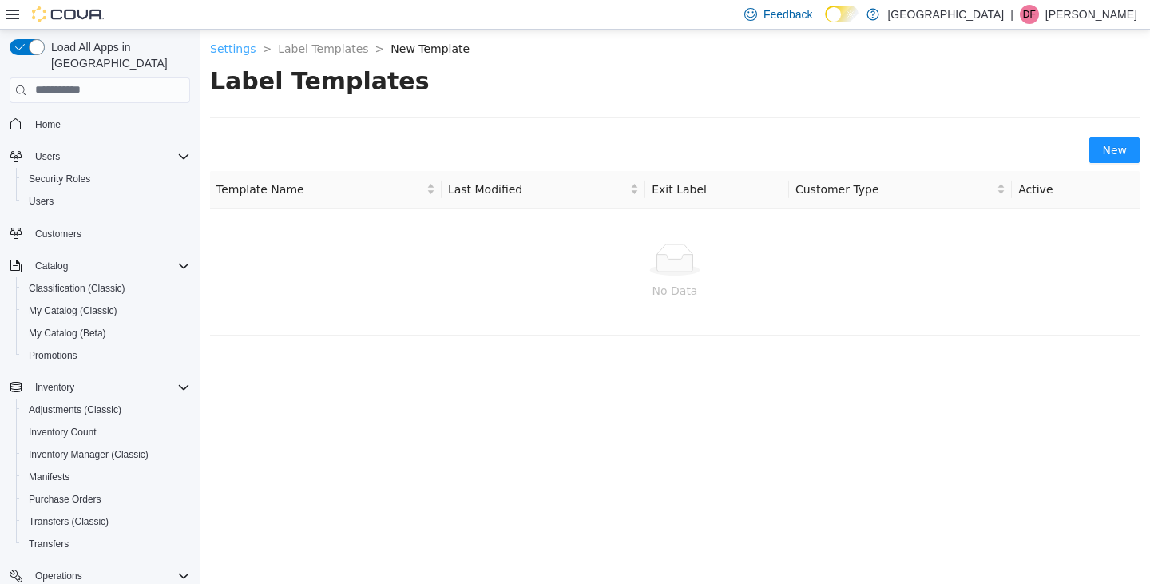
click at [226, 49] on link "Settings" at bounding box center [233, 48] width 46 height 13
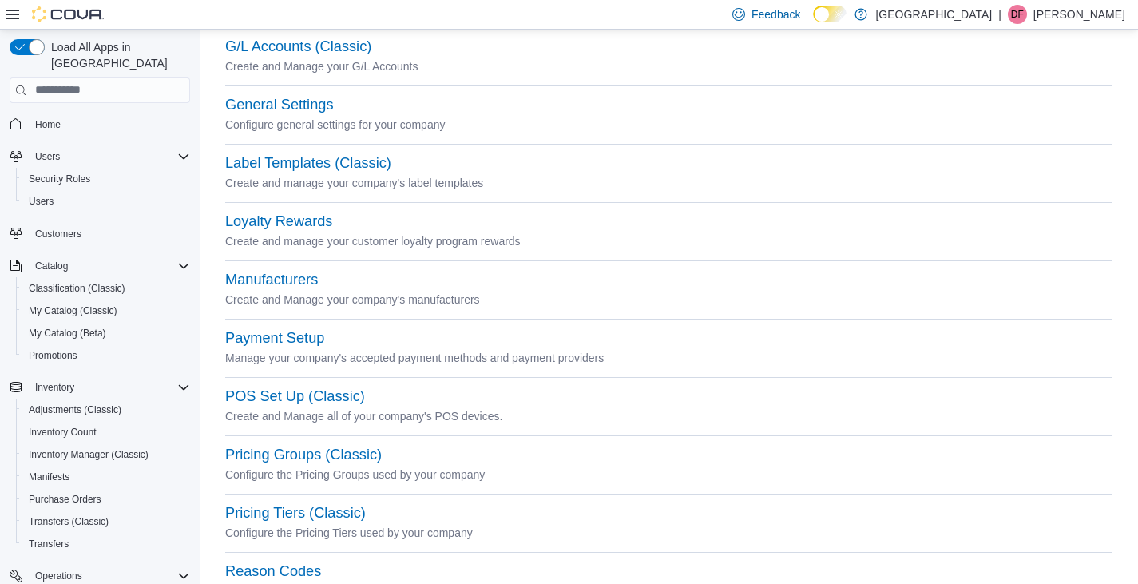
scroll to position [399, 0]
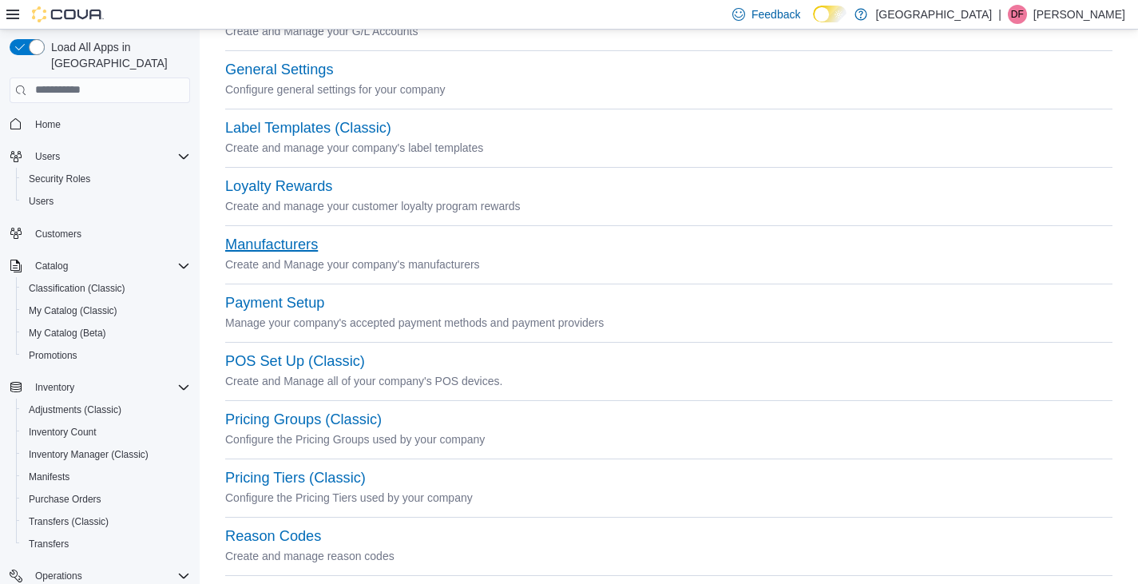
click at [272, 245] on button "Manufacturers" at bounding box center [271, 244] width 93 height 17
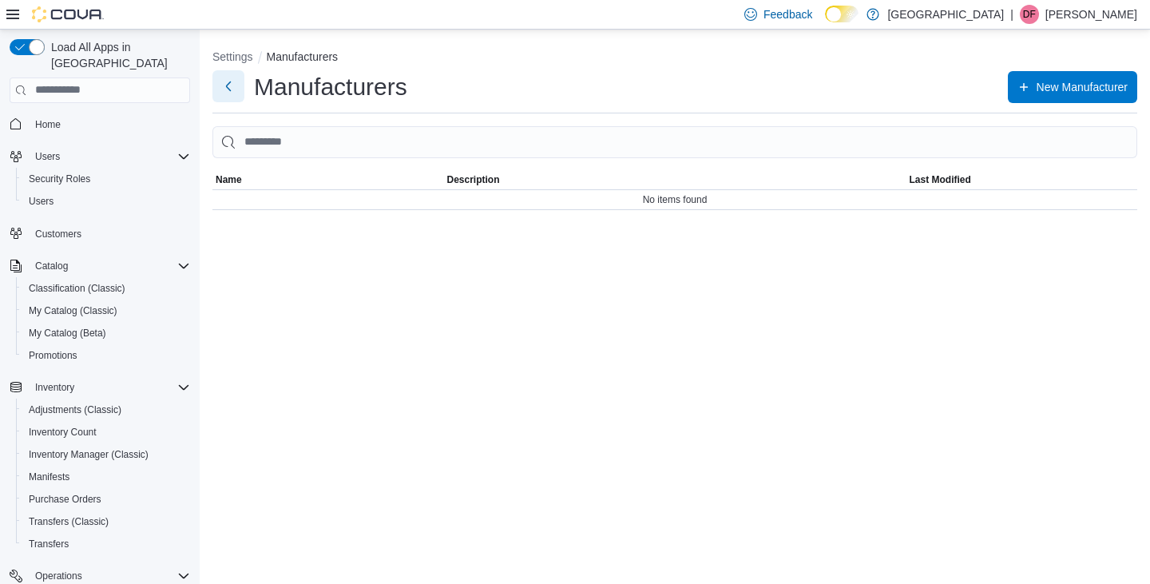
click at [225, 87] on button "Next" at bounding box center [228, 86] width 32 height 32
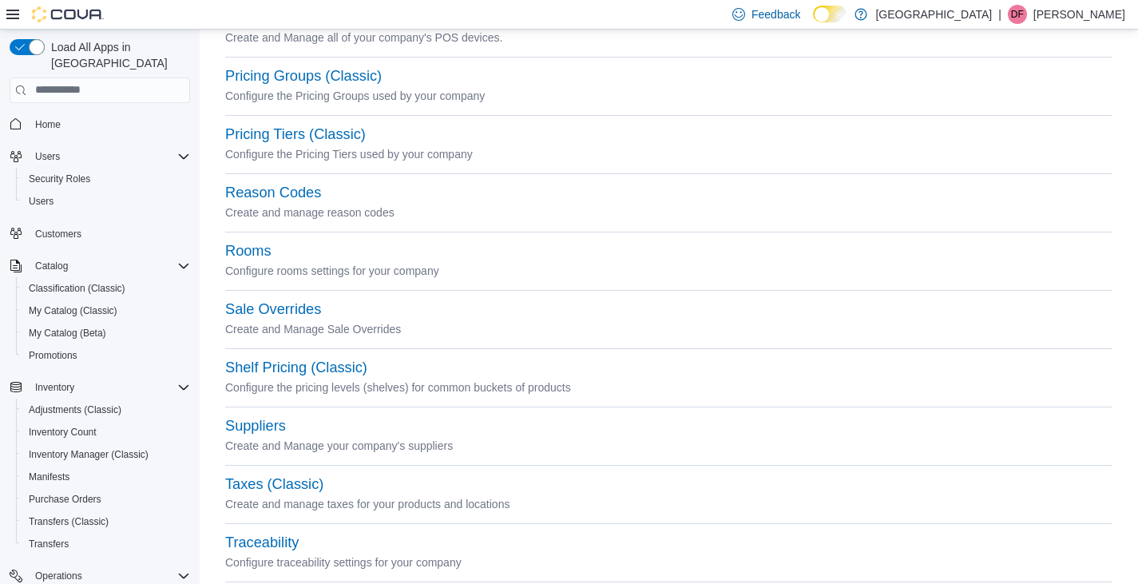
scroll to position [776, 0]
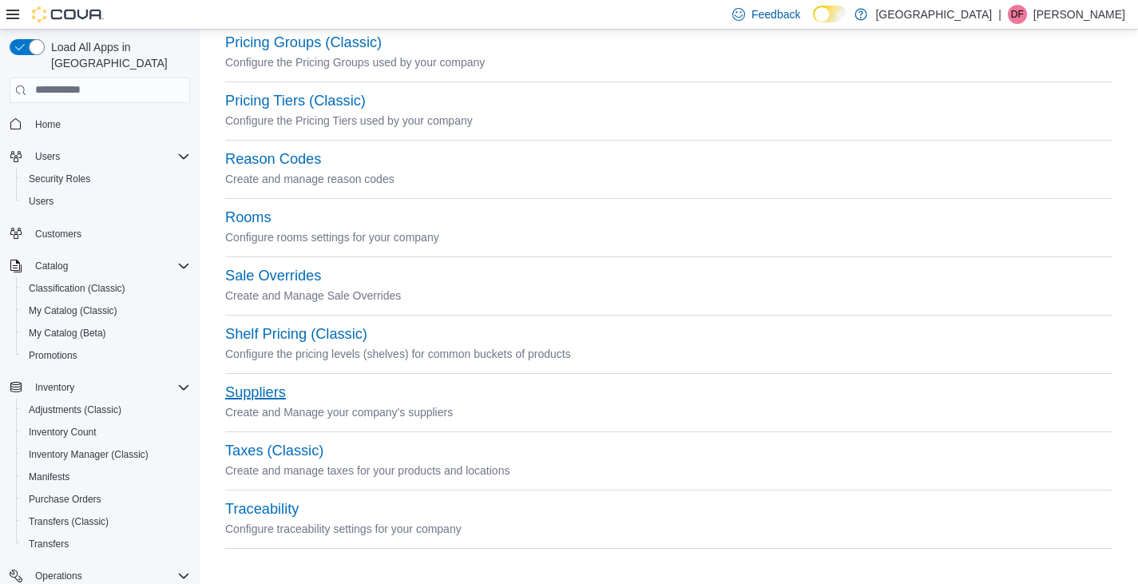
click at [255, 389] on button "Suppliers" at bounding box center [255, 392] width 61 height 17
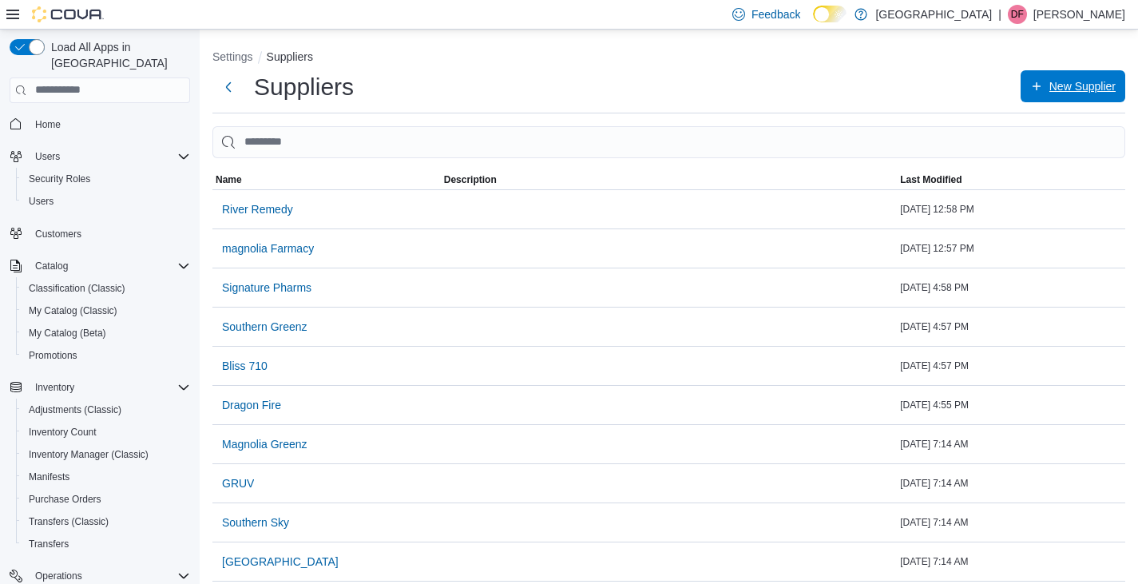
click at [1043, 88] on icon "button" at bounding box center [1036, 86] width 13 height 13
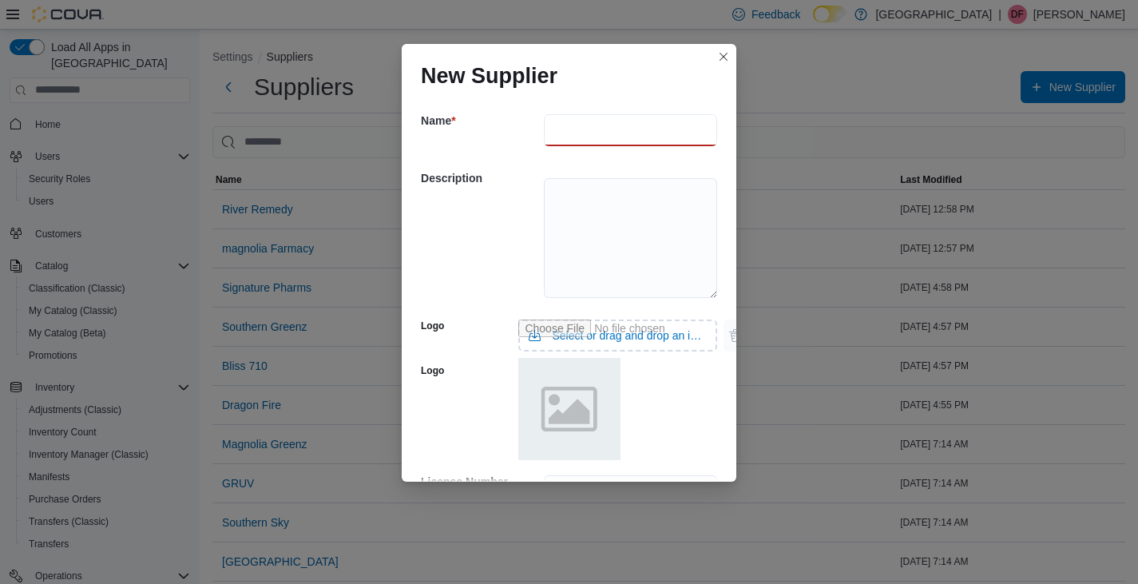
click at [571, 129] on input "text" at bounding box center [630, 130] width 173 height 32
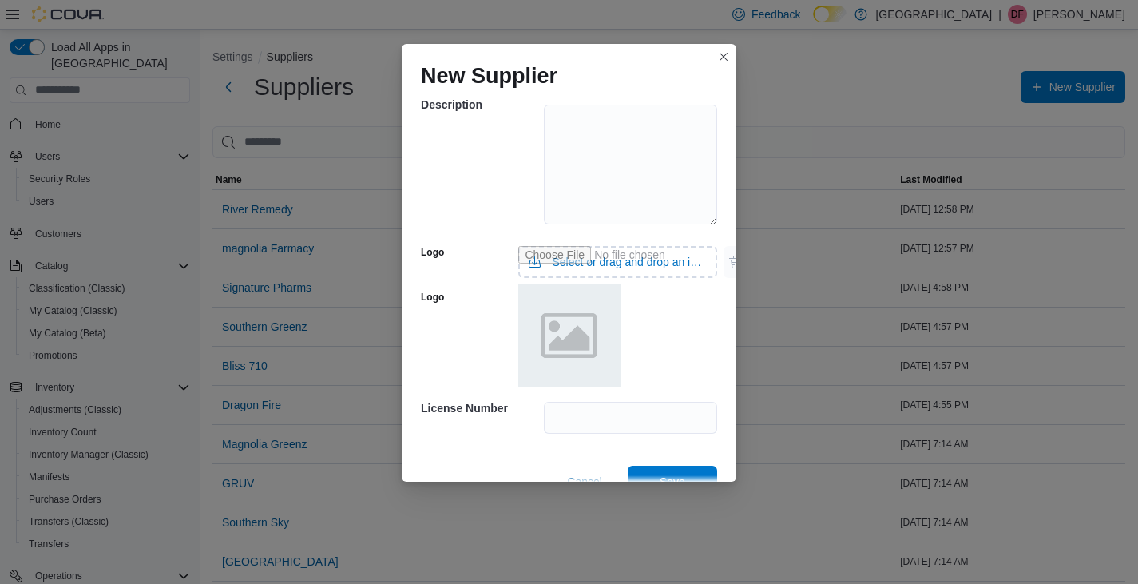
scroll to position [109, 0]
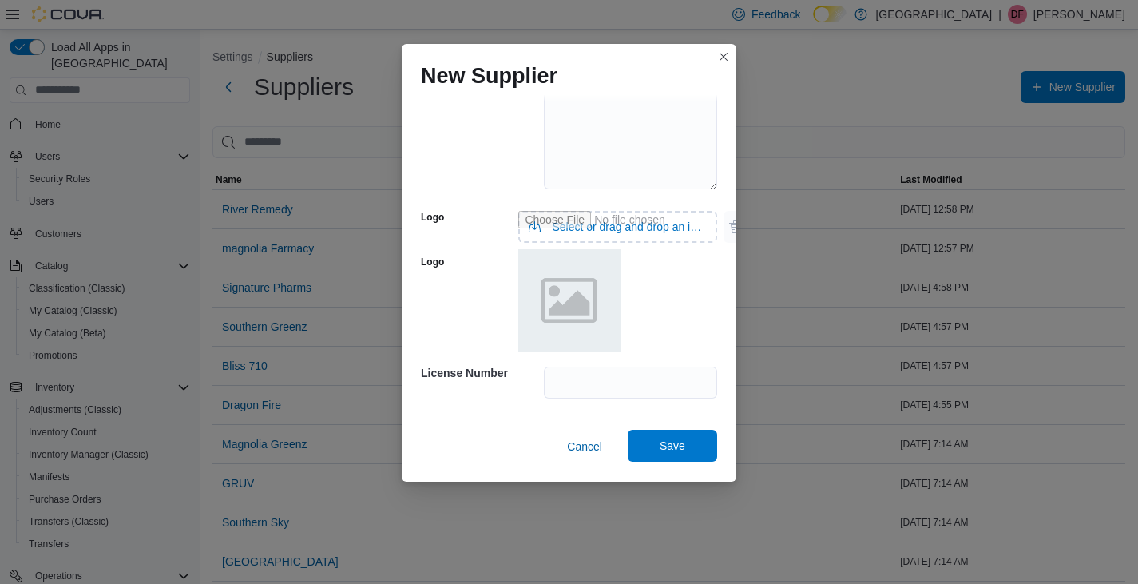
type input "**********"
click at [671, 448] on span "Save" at bounding box center [672, 445] width 26 height 16
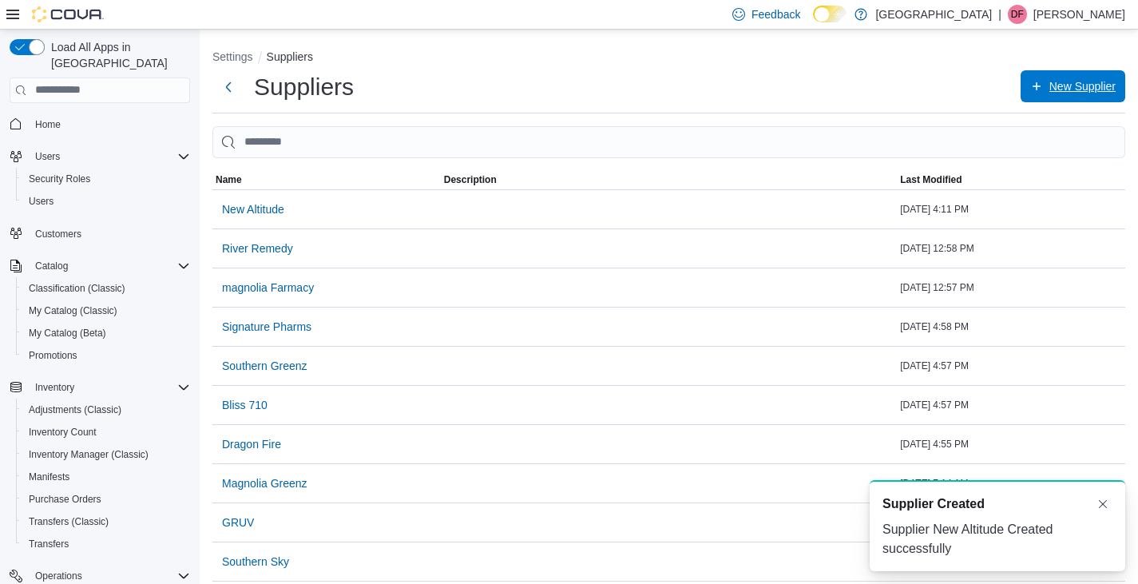
click at [1043, 83] on icon "button" at bounding box center [1036, 86] width 13 height 13
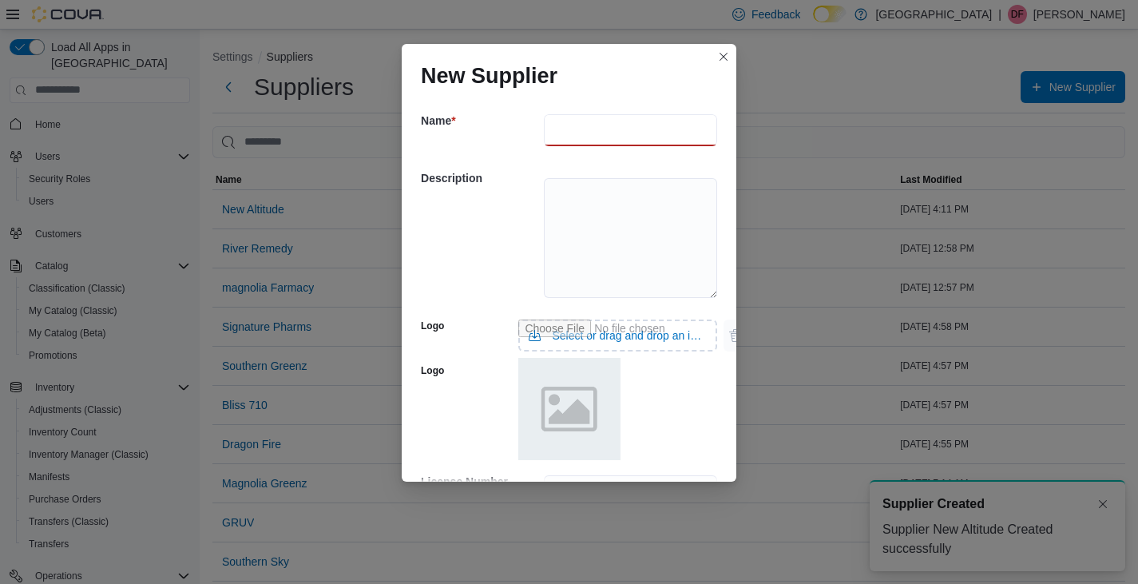
click at [556, 129] on input "text" at bounding box center [630, 130] width 173 height 32
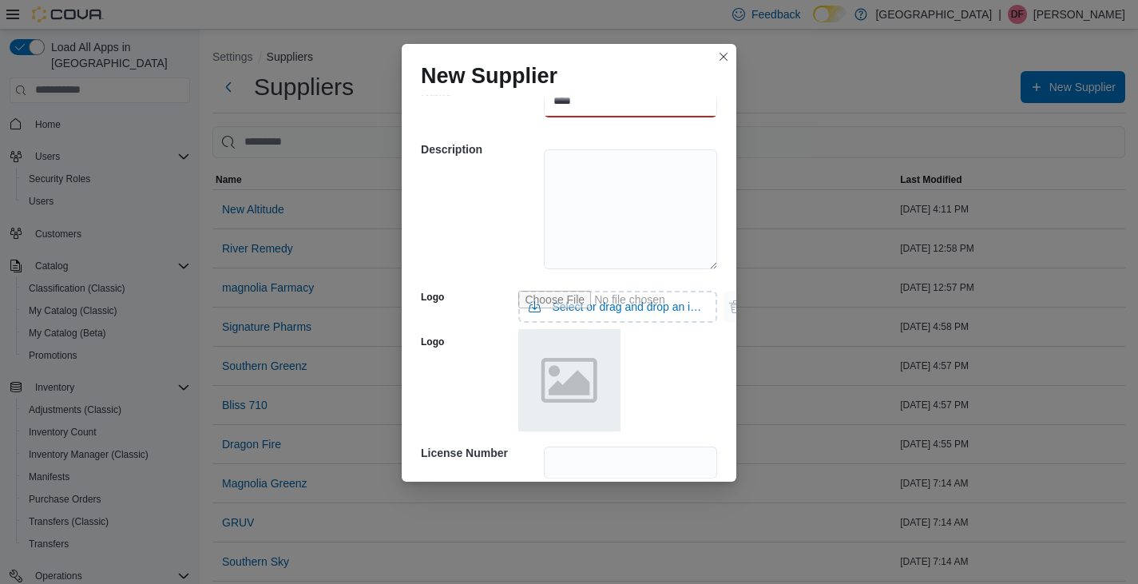
scroll to position [109, 0]
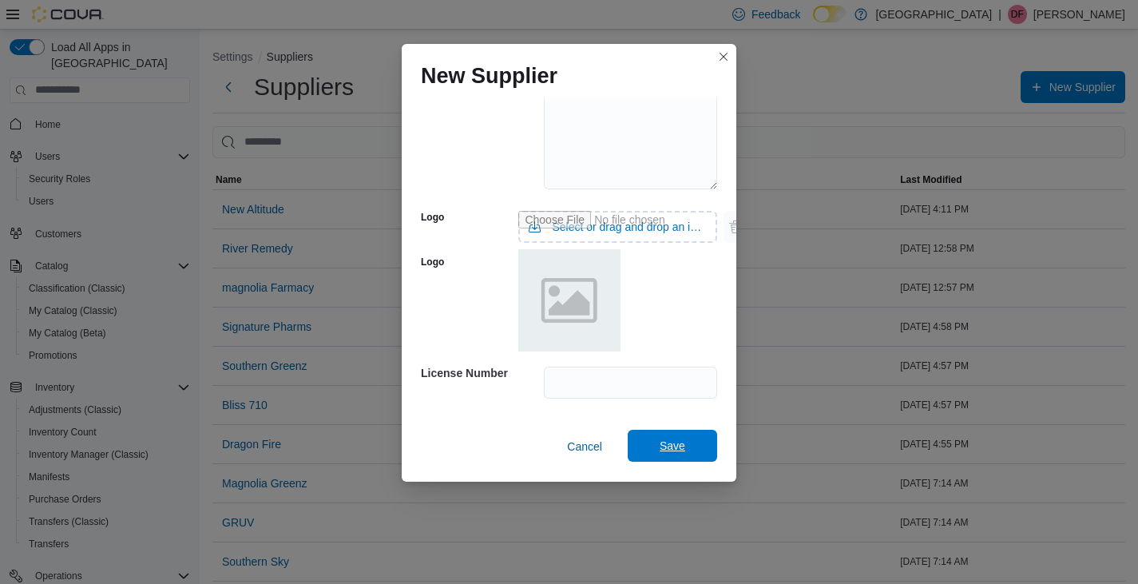
type input "****"
click at [660, 443] on span "Save" at bounding box center [672, 445] width 26 height 16
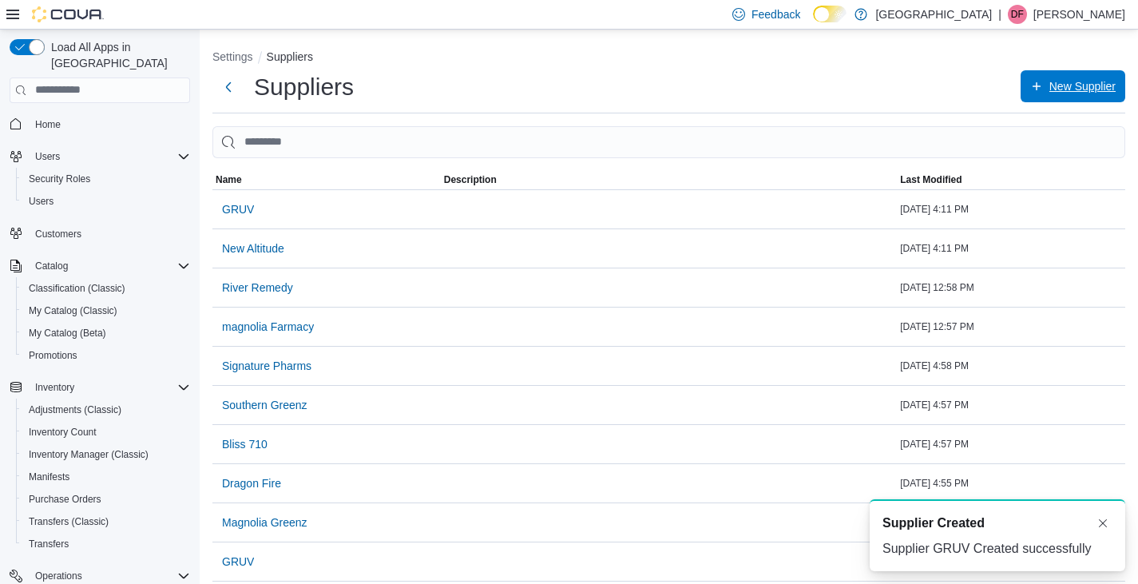
click at [1043, 85] on icon "button" at bounding box center [1036, 86] width 13 height 13
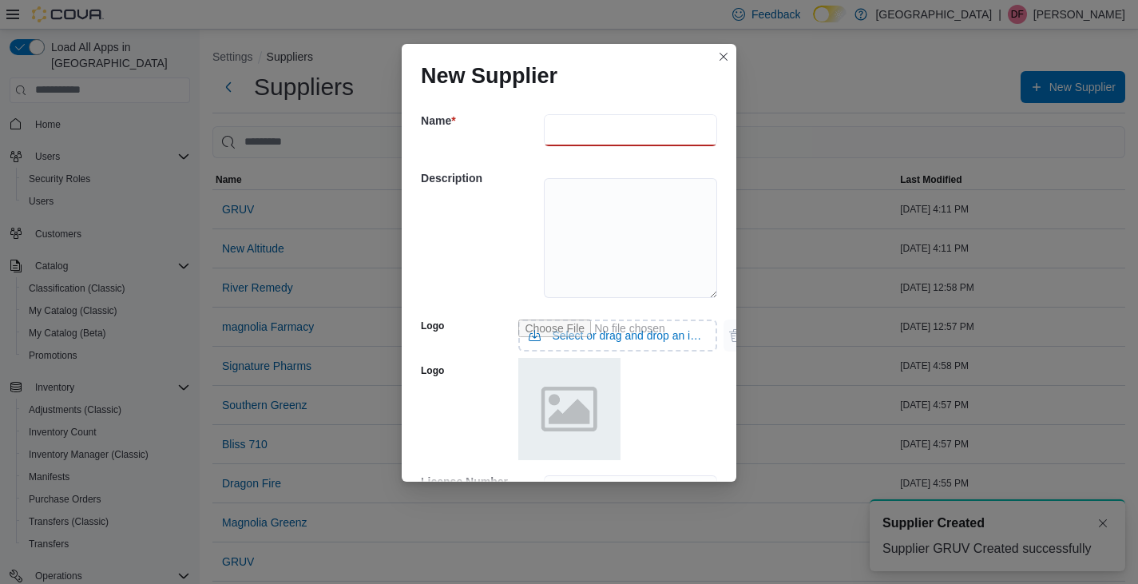
click at [559, 125] on input "text" at bounding box center [630, 130] width 173 height 32
click at [552, 131] on input "*" at bounding box center [630, 130] width 173 height 32
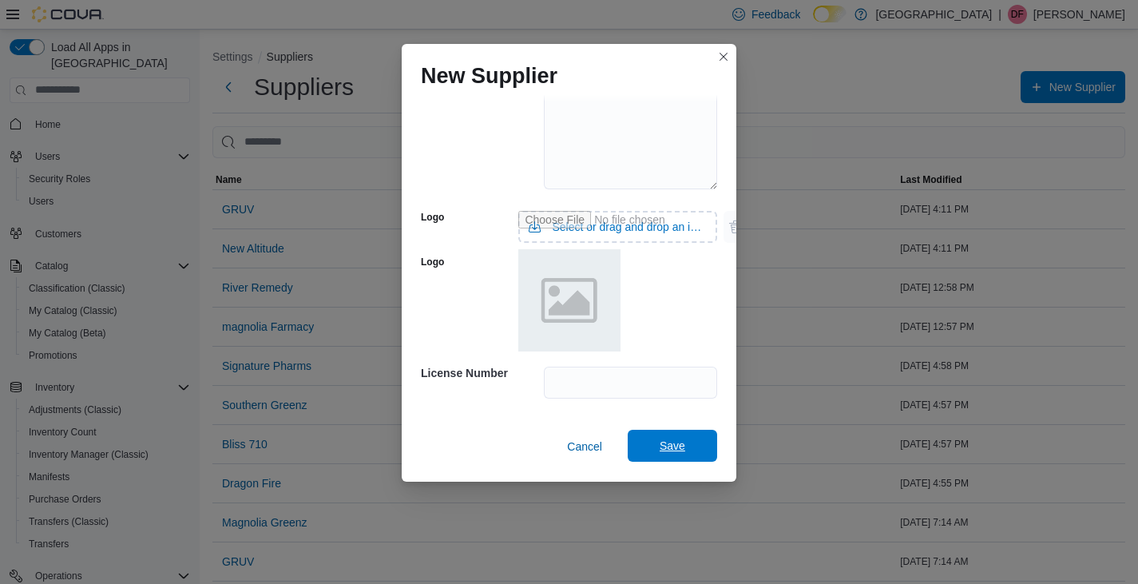
type input "**********"
click at [667, 445] on span "Save" at bounding box center [672, 445] width 26 height 16
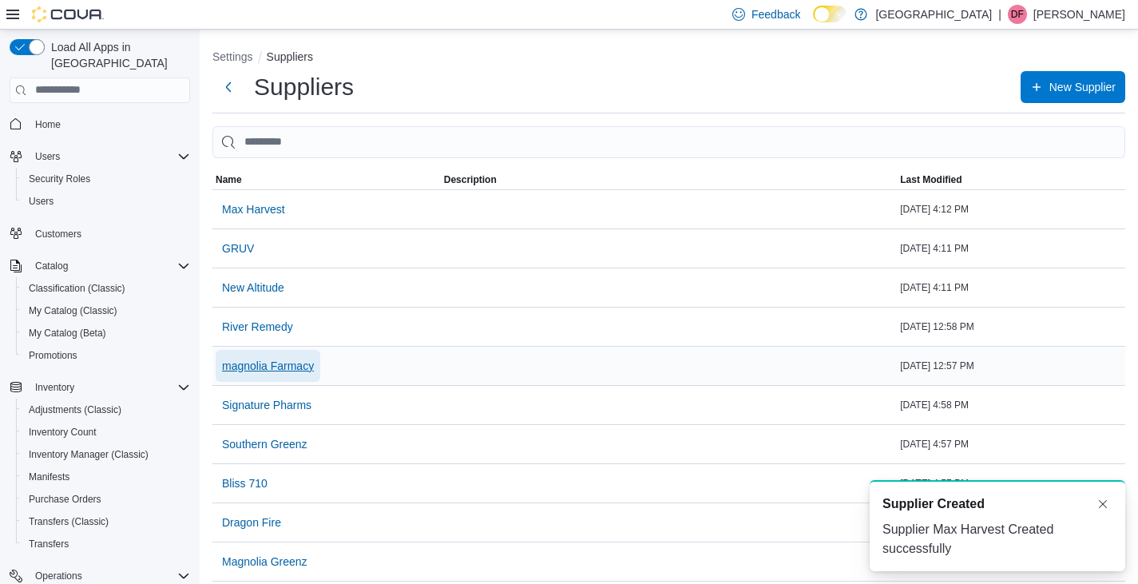
click at [228, 366] on span "magnolia Farmacy" at bounding box center [268, 366] width 92 height 16
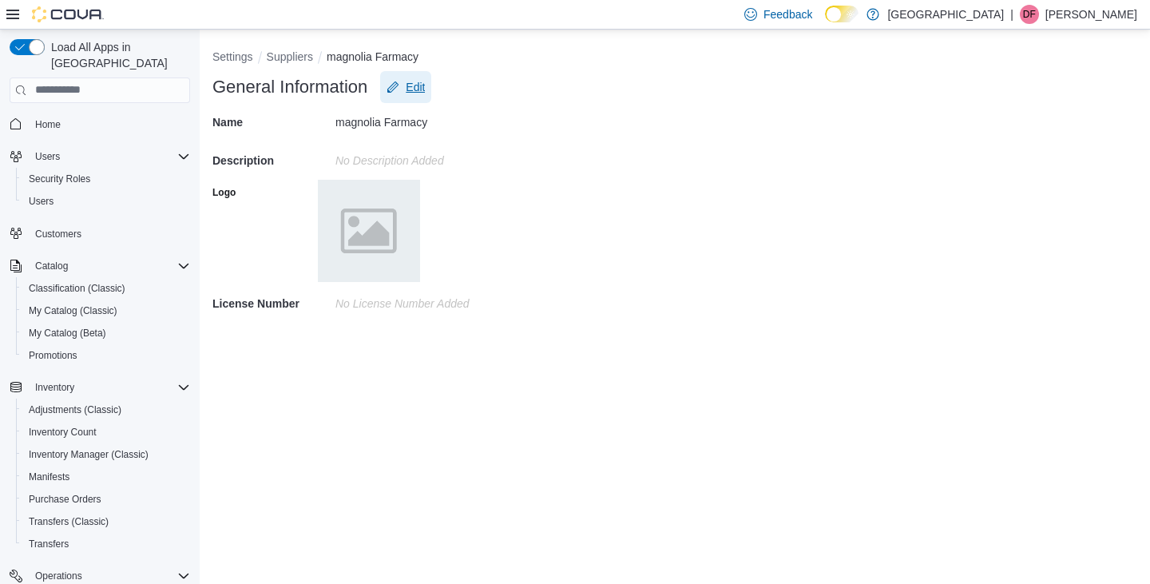
click at [413, 81] on span "Edit" at bounding box center [415, 87] width 19 height 16
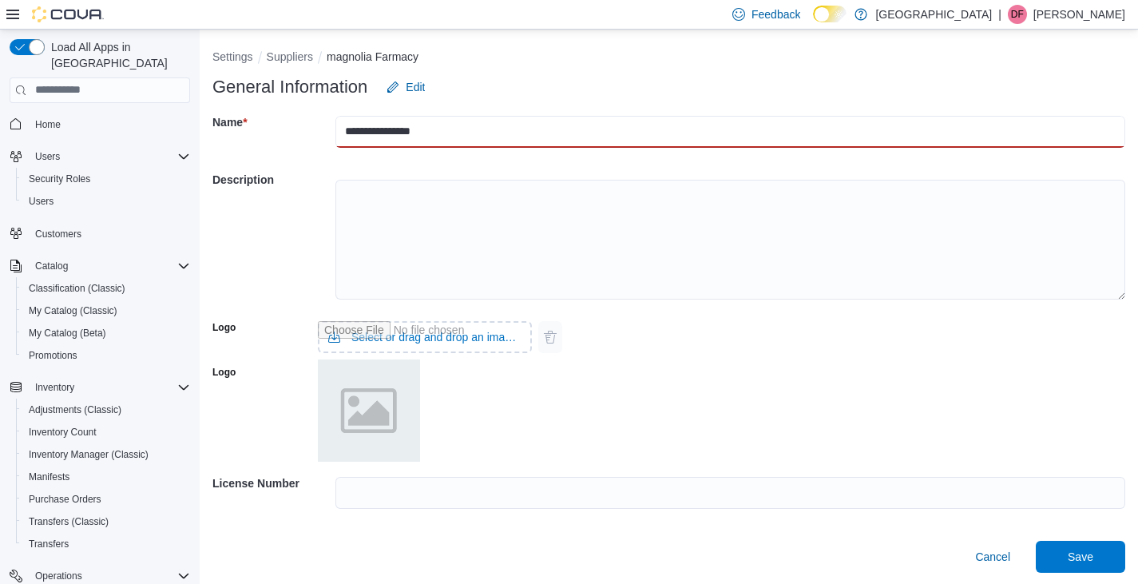
click at [355, 131] on input "**********" at bounding box center [730, 132] width 790 height 32
type input "**********"
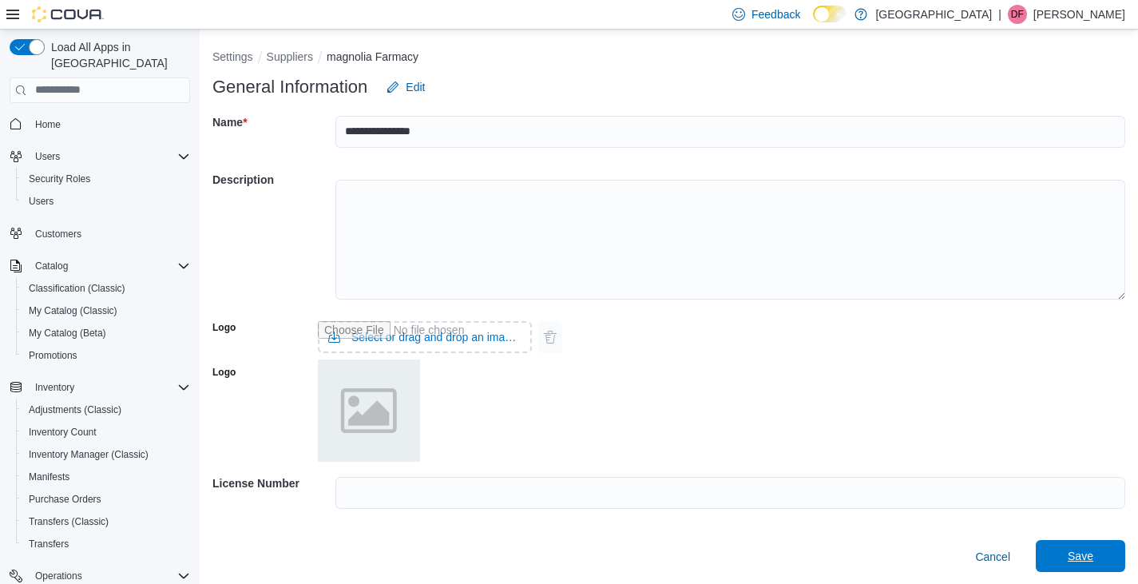
click at [1090, 548] on span "Save" at bounding box center [1080, 556] width 70 height 32
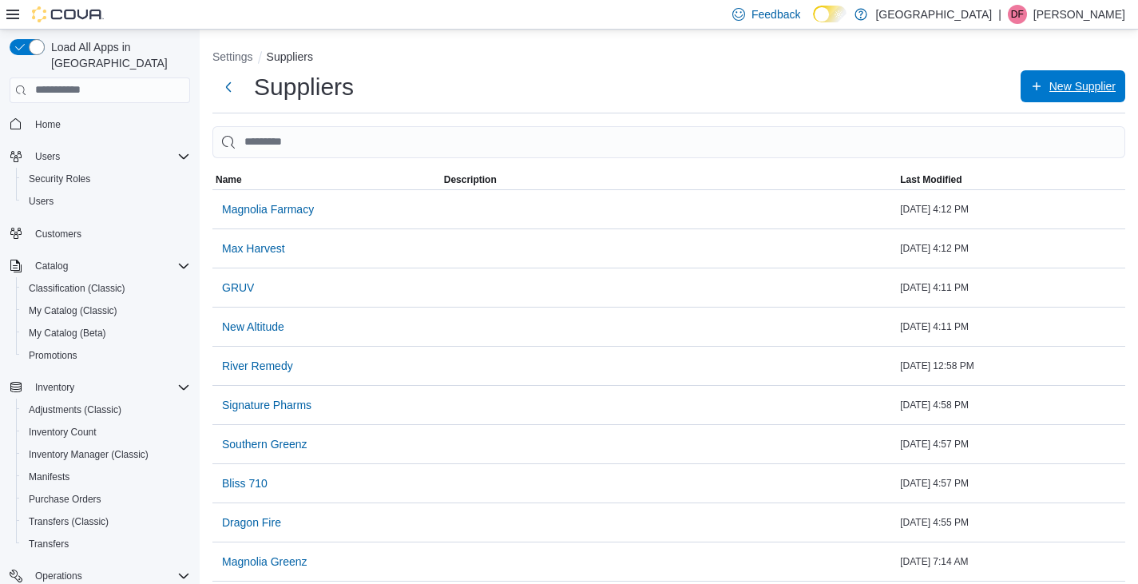
click at [1043, 83] on icon "button" at bounding box center [1036, 86] width 13 height 13
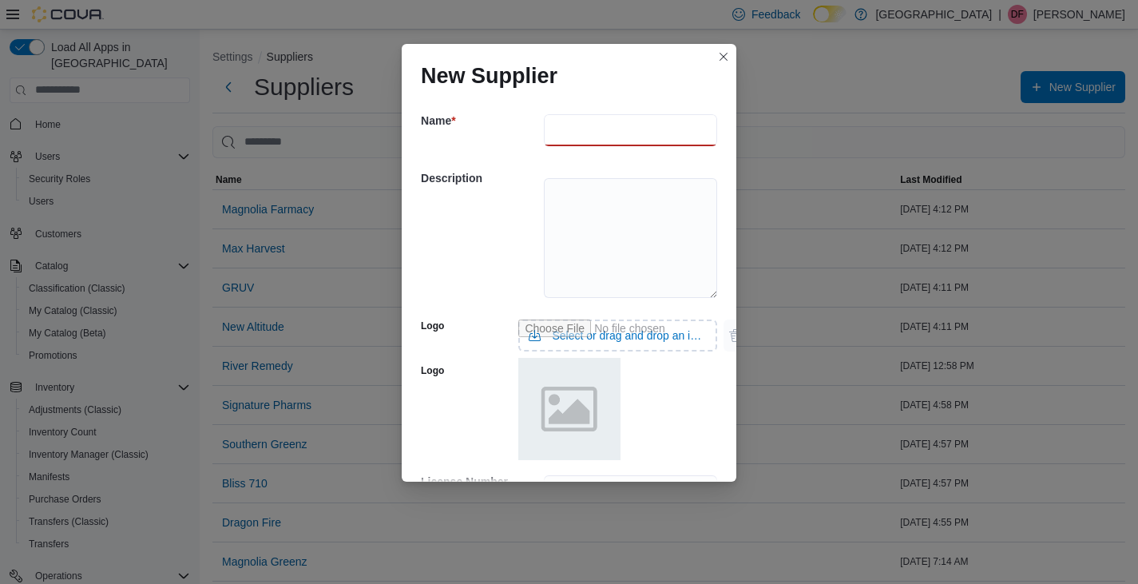
click at [561, 129] on input "text" at bounding box center [630, 130] width 173 height 32
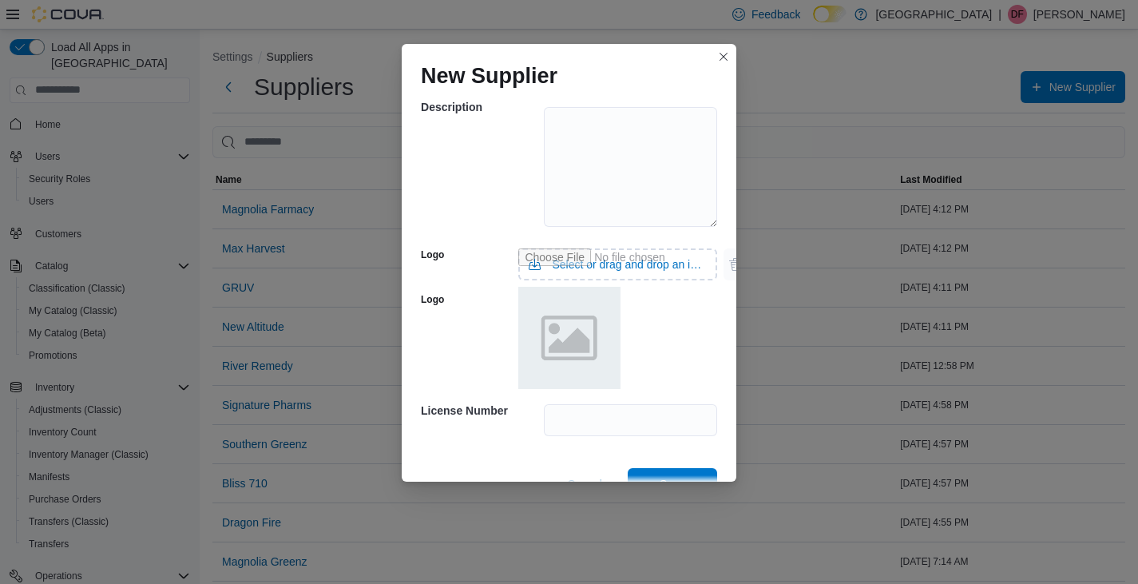
scroll to position [109, 0]
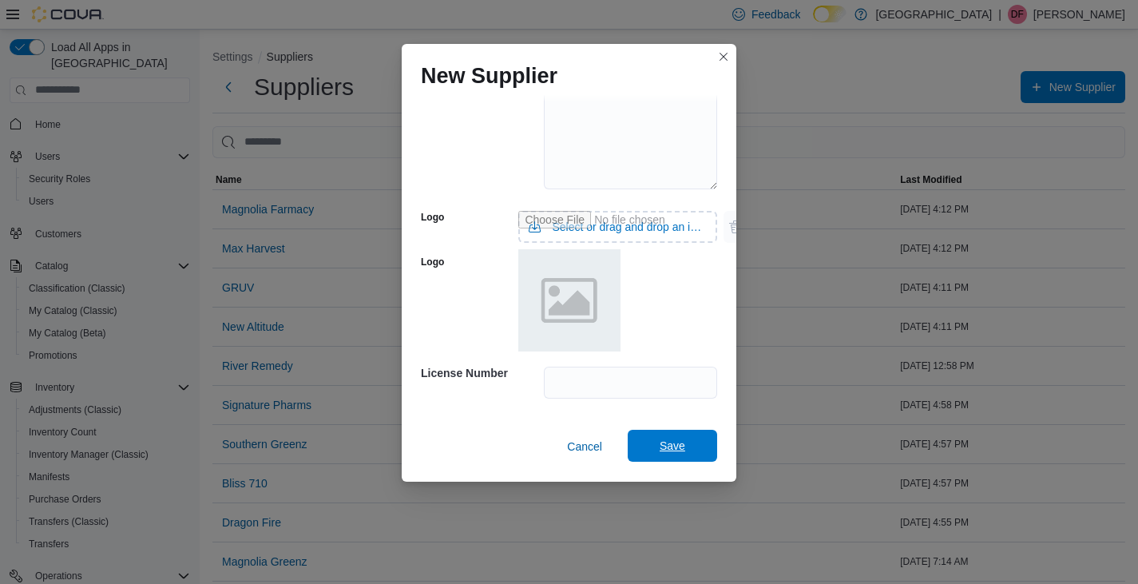
type input "*********"
click at [667, 448] on span "Save" at bounding box center [672, 445] width 26 height 16
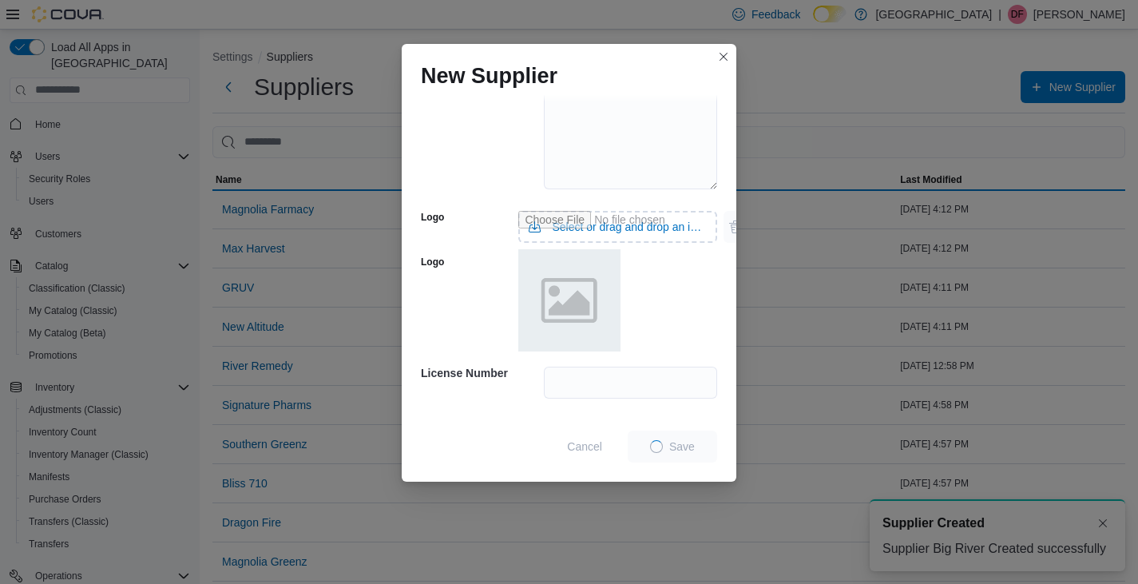
scroll to position [0, 0]
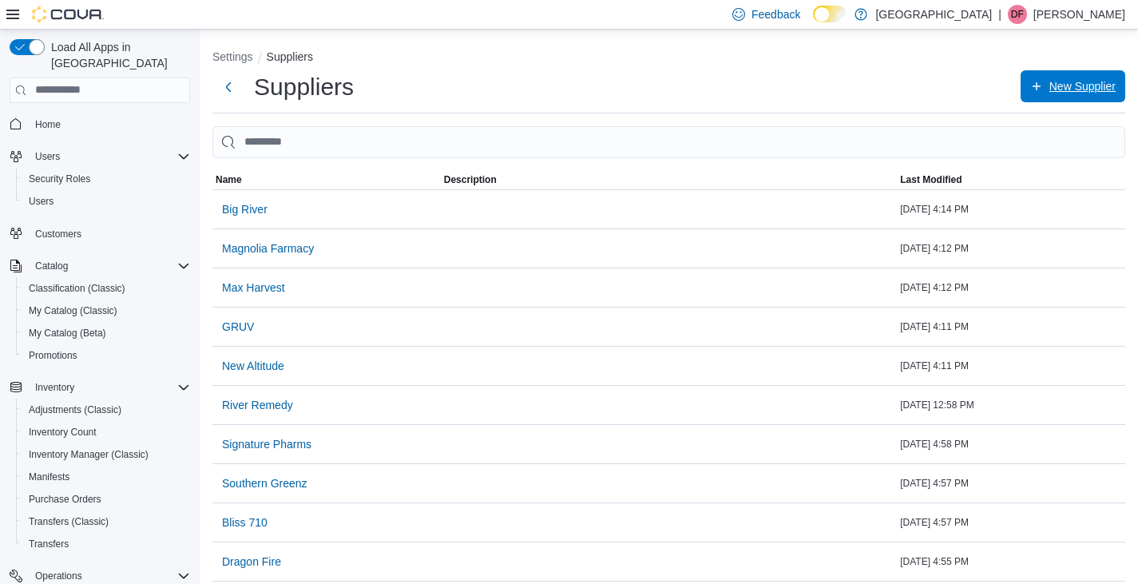
click at [1040, 85] on icon "button" at bounding box center [1036, 86] width 8 height 8
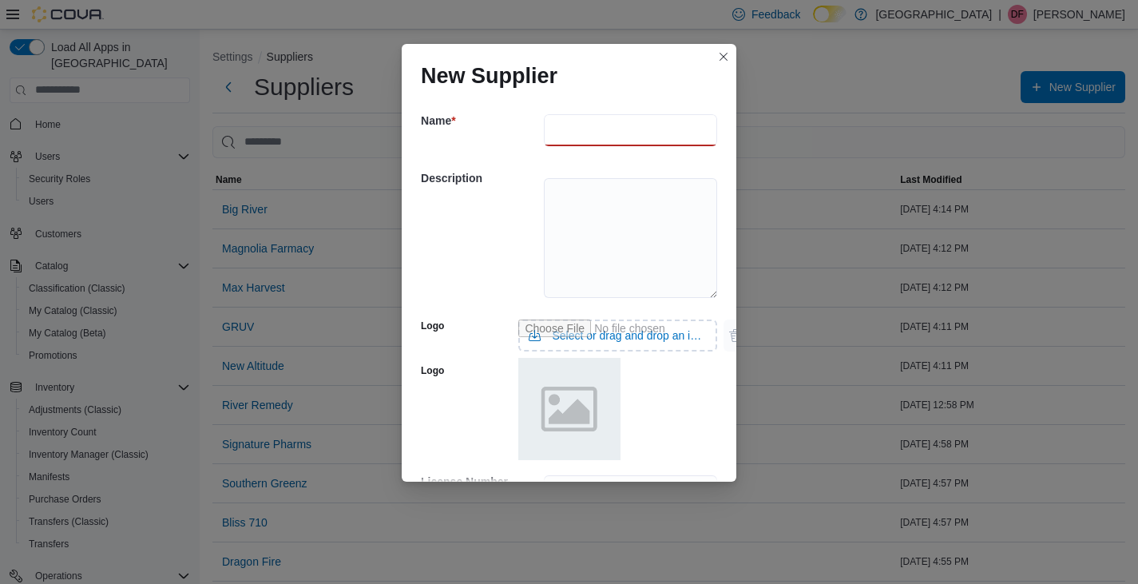
click at [585, 121] on input "text" at bounding box center [630, 130] width 173 height 32
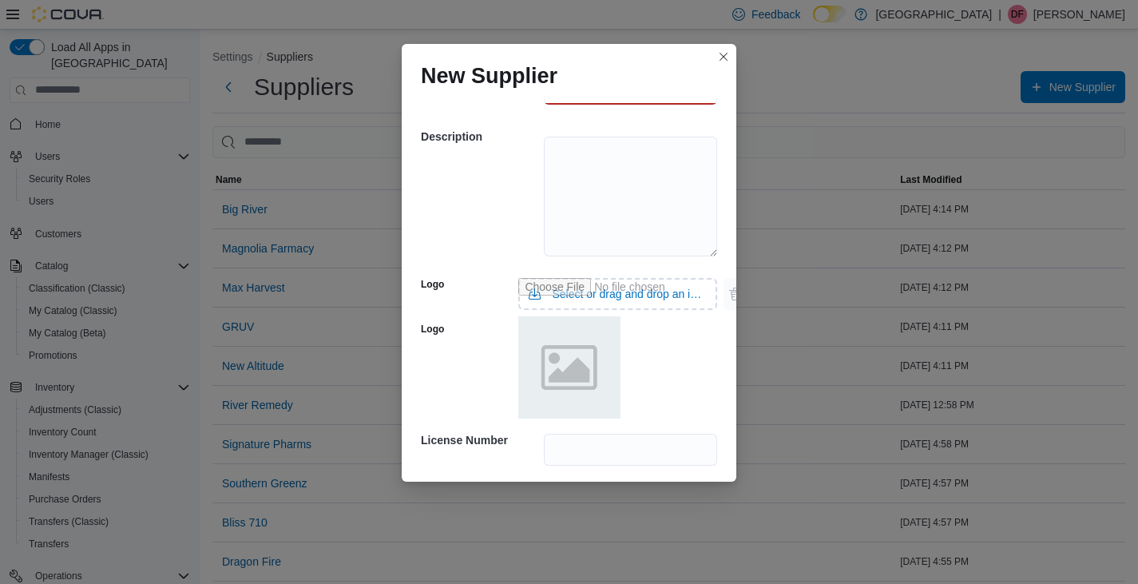
scroll to position [109, 0]
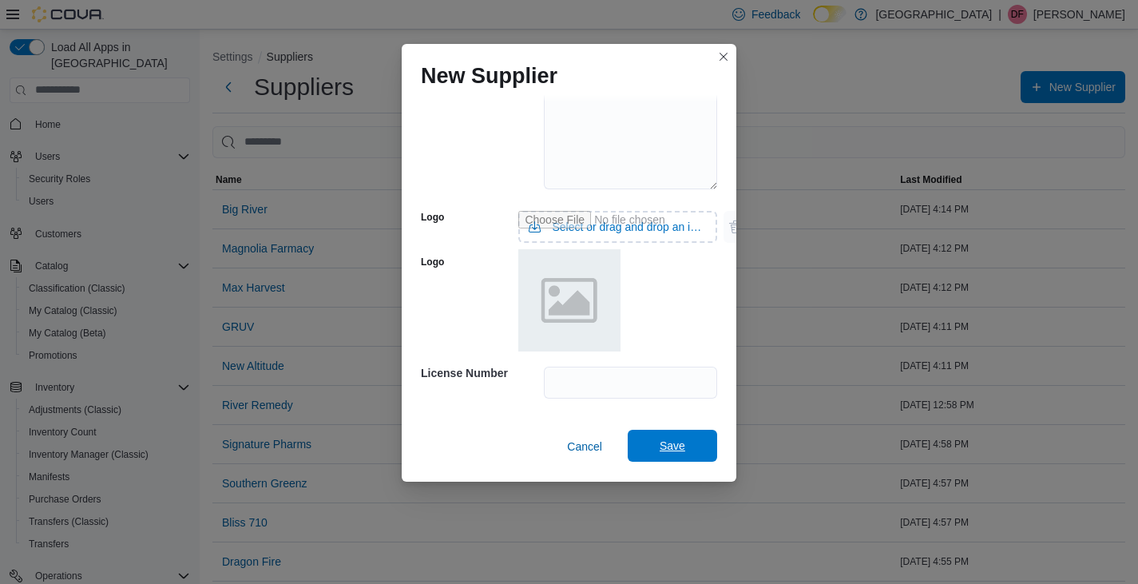
type input "********"
drag, startPoint x: 668, startPoint y: 449, endPoint x: 643, endPoint y: 453, distance: 26.0
click at [666, 449] on span "Save" at bounding box center [672, 445] width 26 height 16
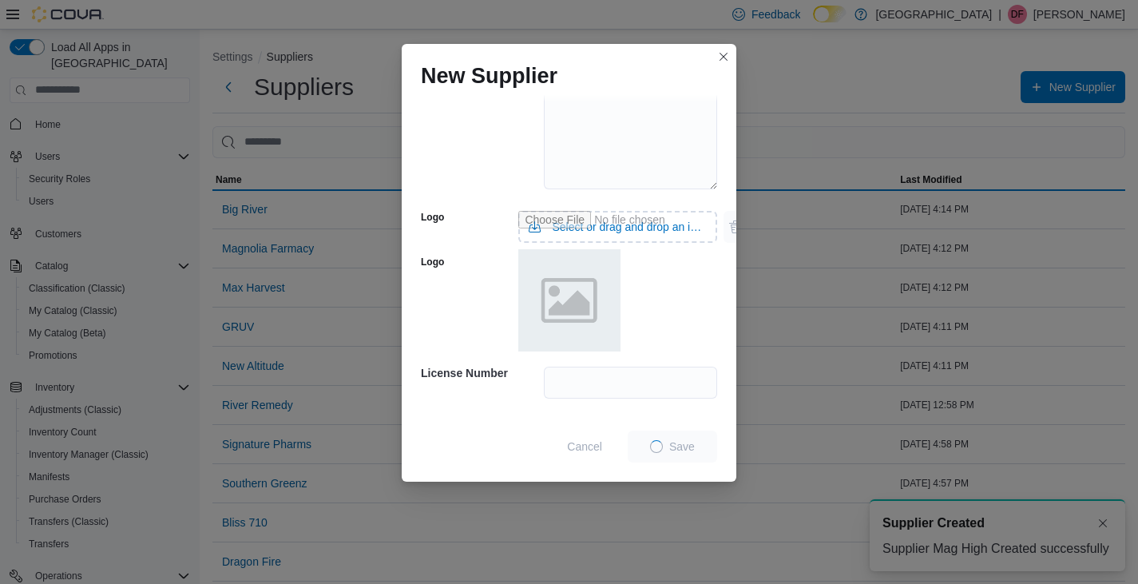
scroll to position [0, 0]
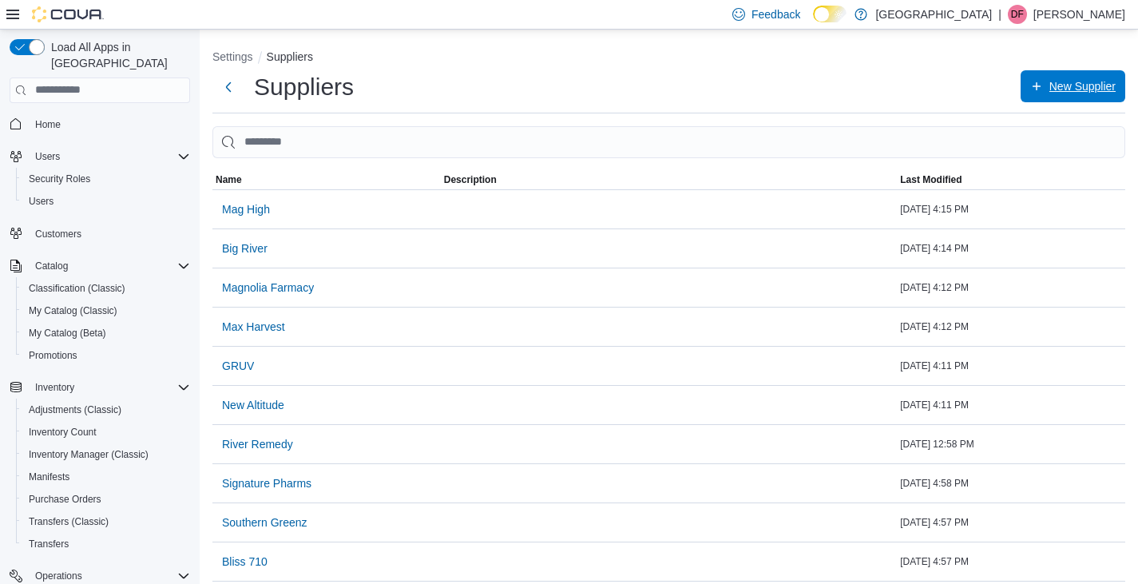
click at [1060, 89] on span "New Supplier" at bounding box center [1082, 86] width 66 height 16
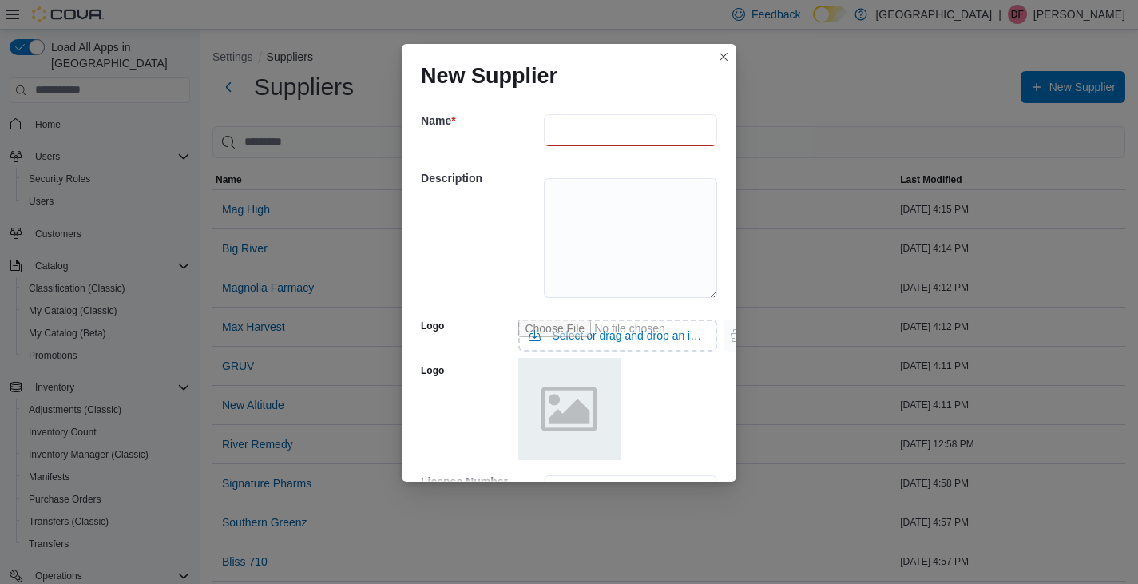
click at [583, 125] on input "text" at bounding box center [630, 130] width 173 height 32
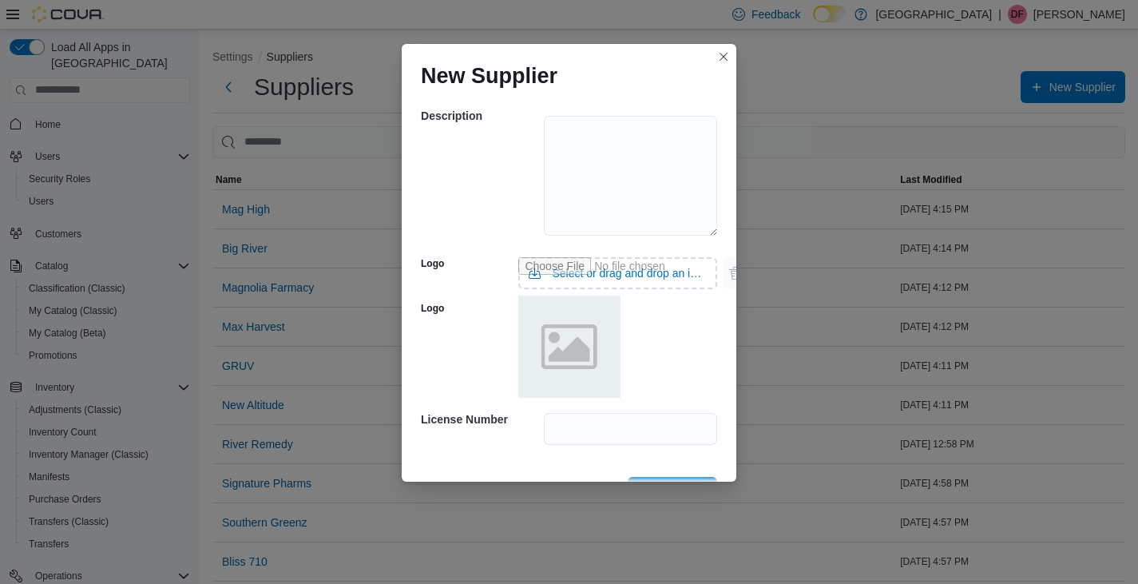
scroll to position [109, 0]
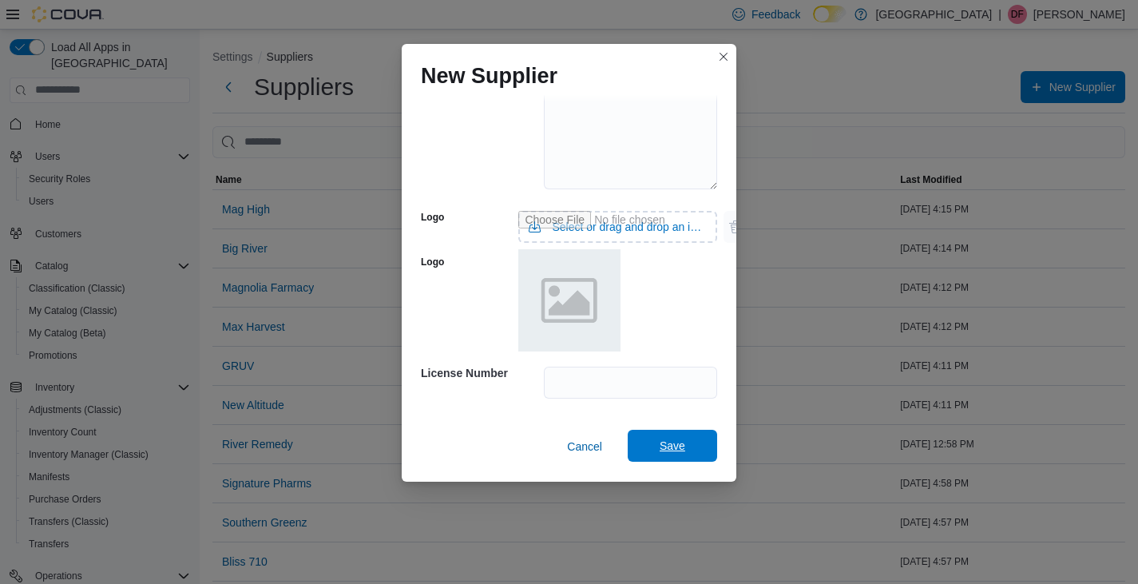
type input "*********"
click at [663, 440] on span "Save" at bounding box center [672, 445] width 26 height 16
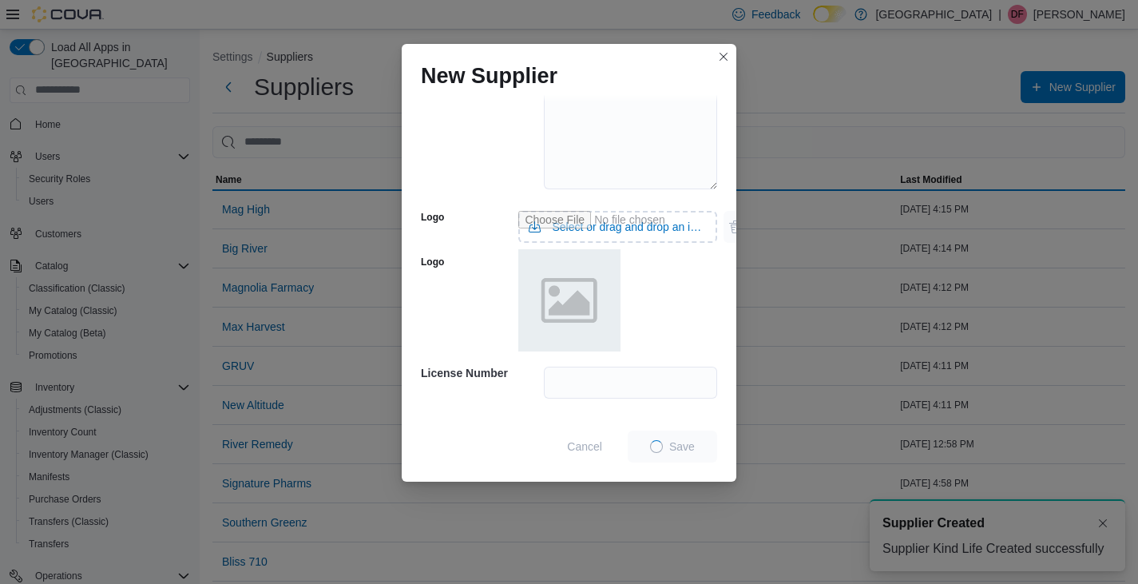
scroll to position [0, 0]
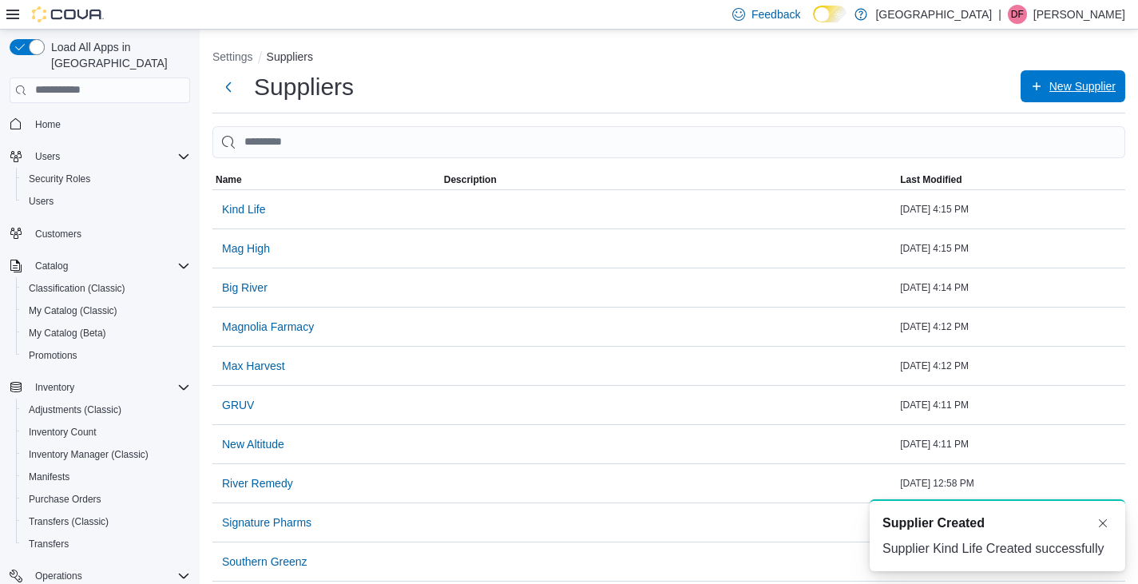
click at [1079, 84] on span "New Supplier" at bounding box center [1082, 86] width 66 height 16
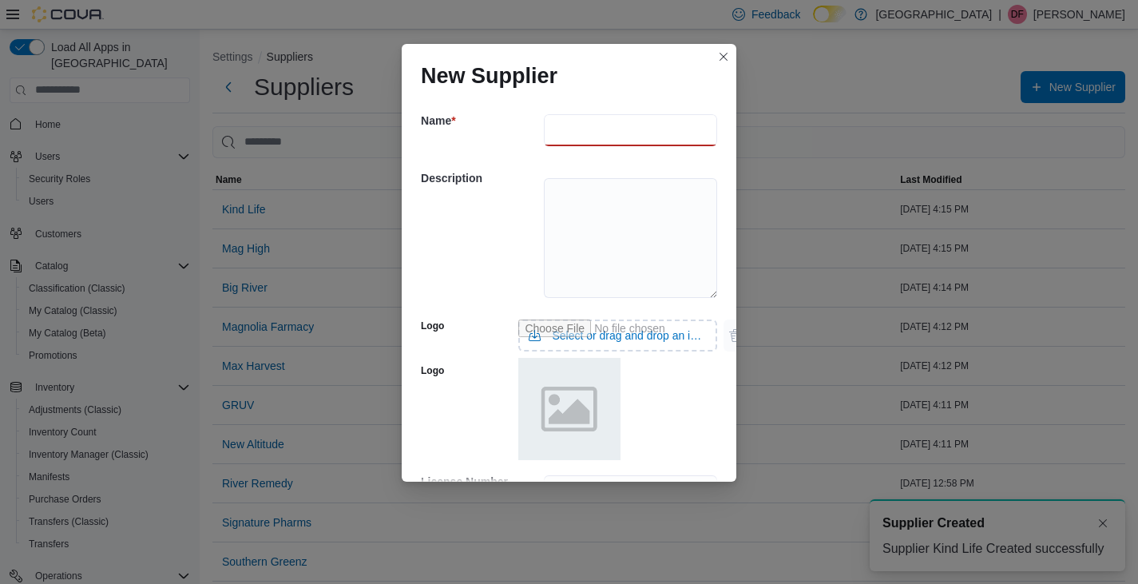
click at [564, 123] on input "text" at bounding box center [630, 130] width 173 height 32
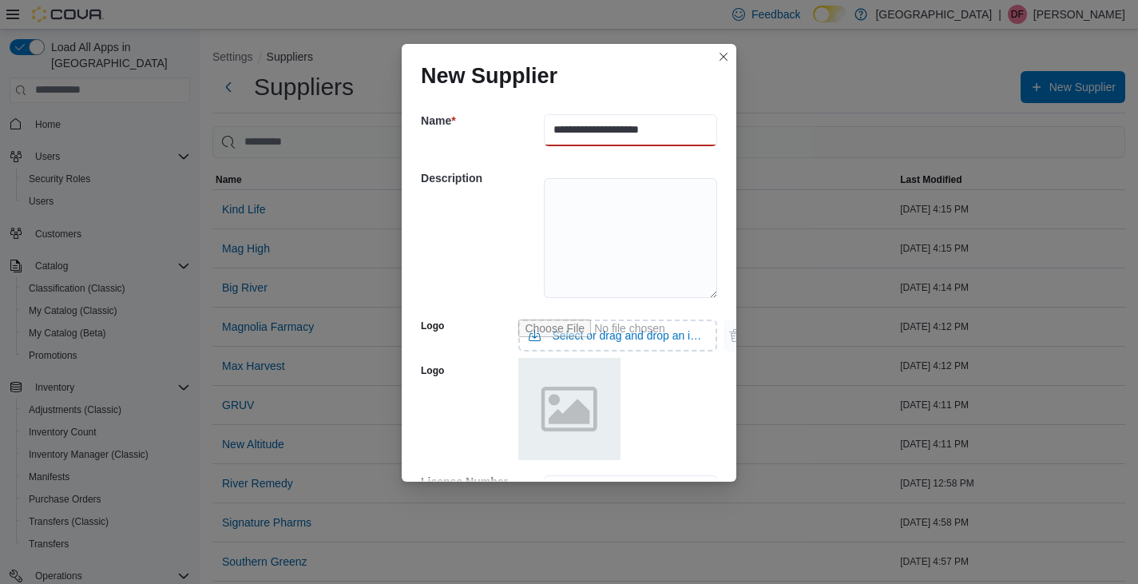
type input "**********"
click at [1051, 84] on div "**********" at bounding box center [569, 292] width 1138 height 584
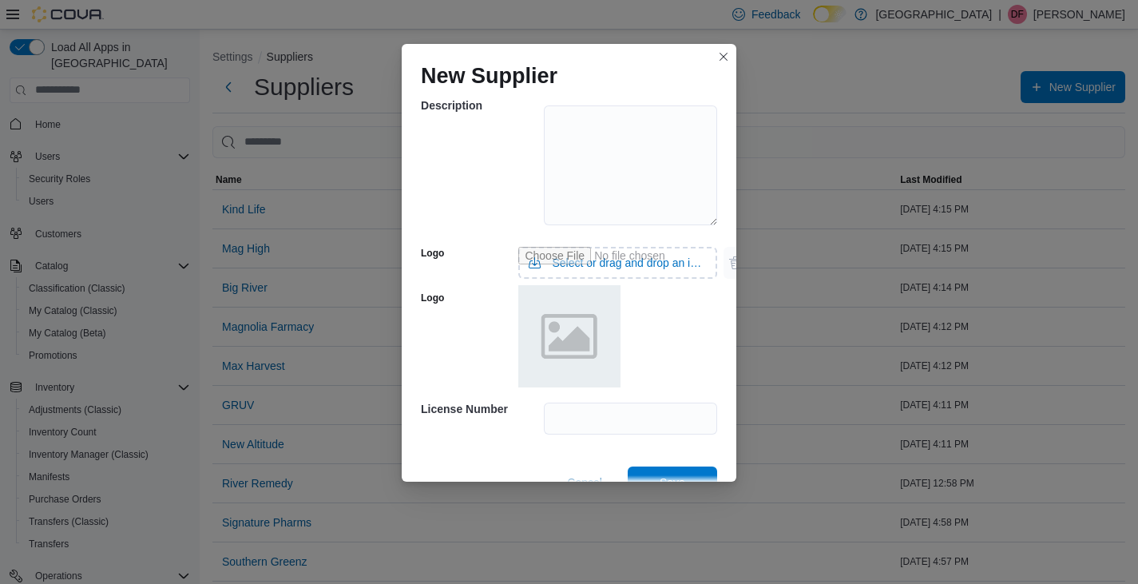
scroll to position [109, 0]
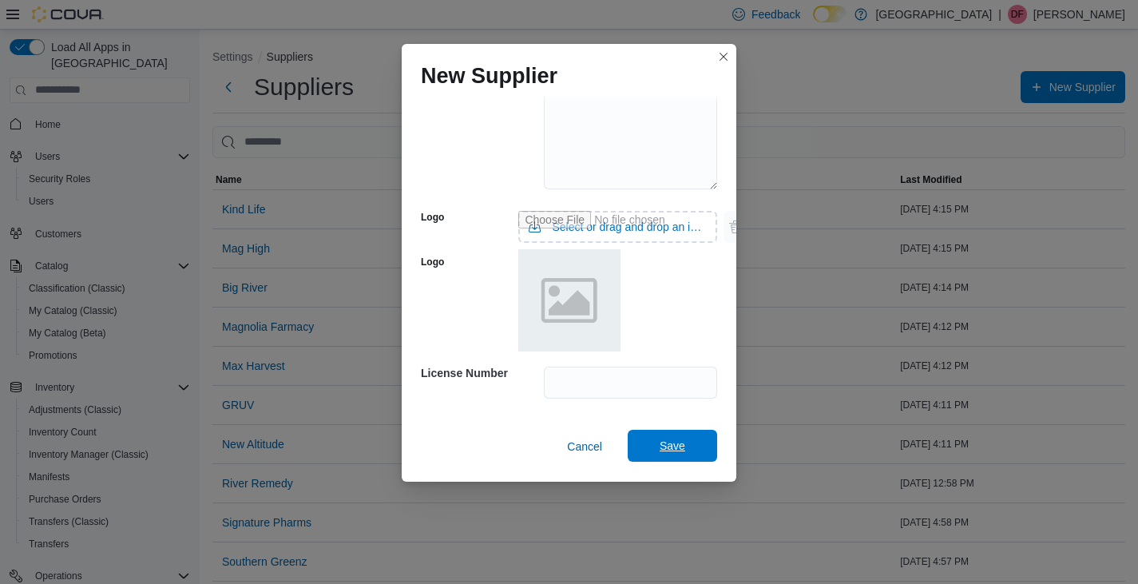
click at [671, 448] on span "Save" at bounding box center [672, 445] width 26 height 16
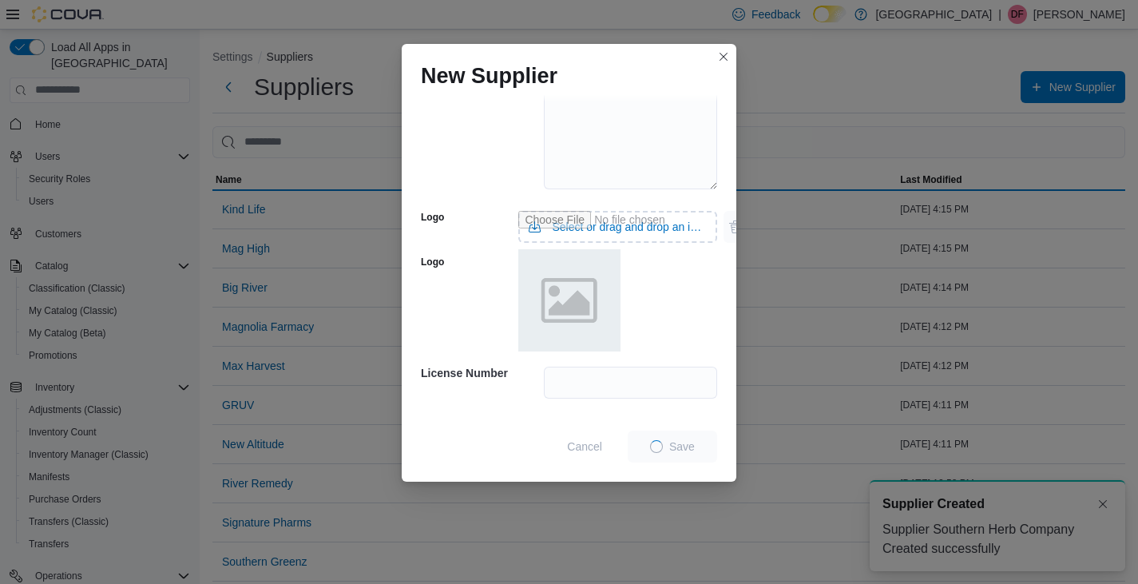
scroll to position [0, 0]
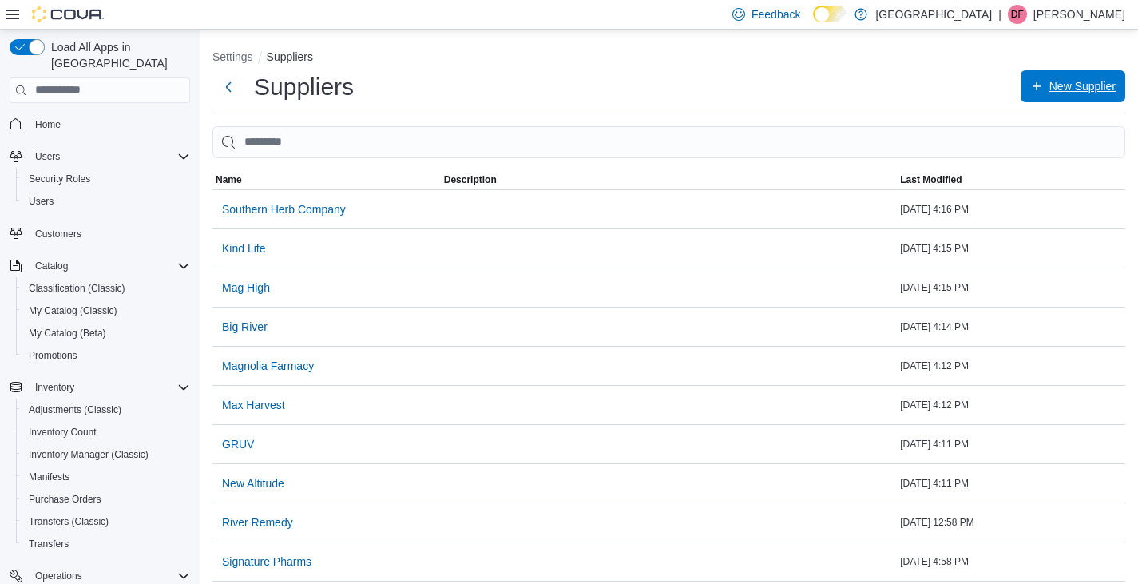
click at [1040, 86] on icon "button" at bounding box center [1036, 86] width 8 height 8
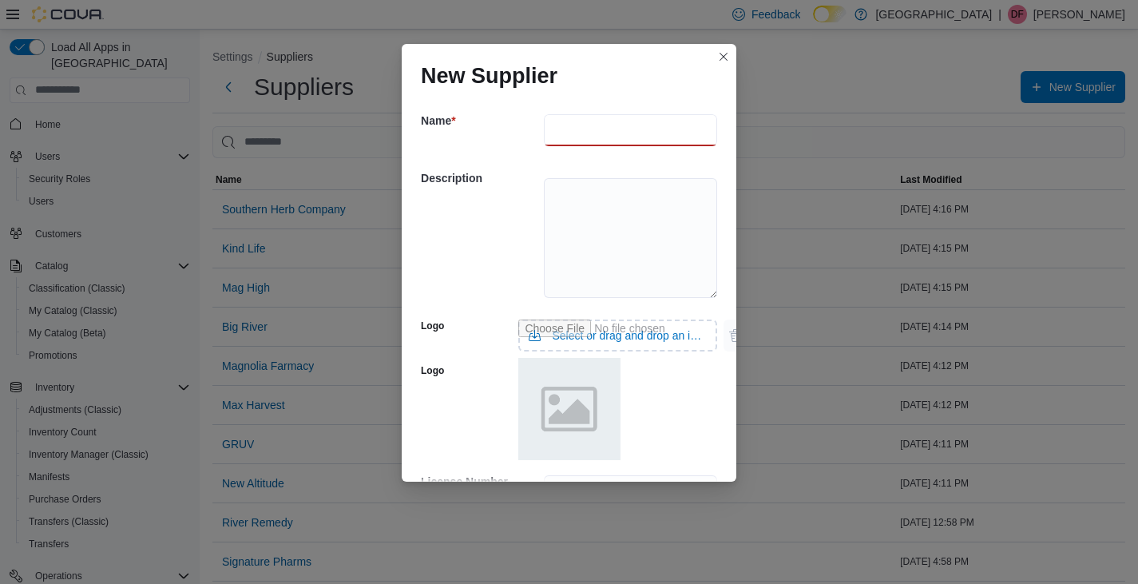
drag, startPoint x: 562, startPoint y: 127, endPoint x: 570, endPoint y: 140, distance: 15.1
click at [562, 127] on input "text" at bounding box center [630, 130] width 173 height 32
type input "*"
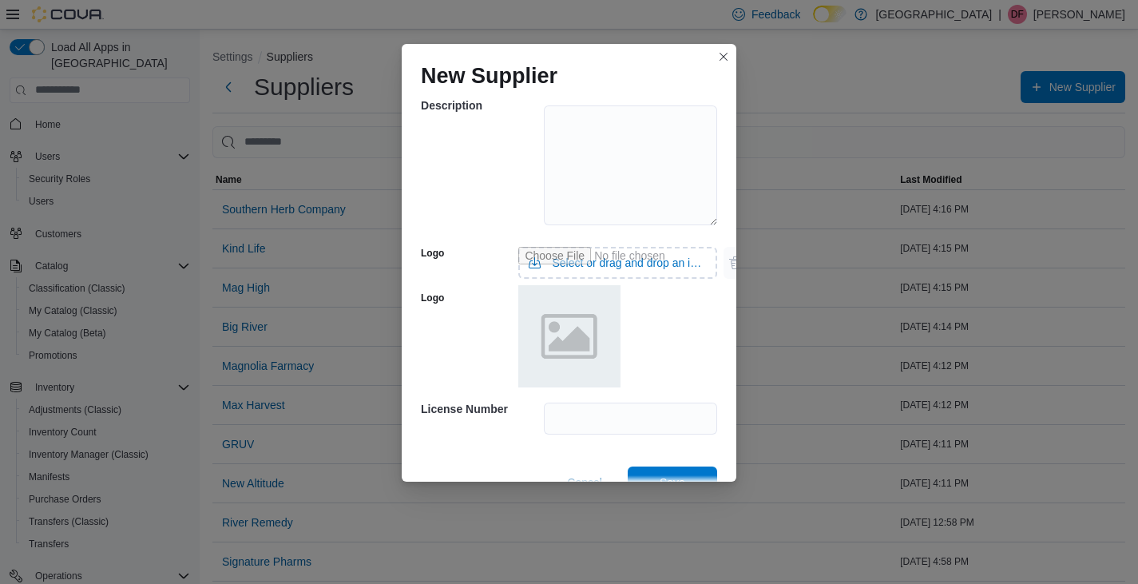
scroll to position [109, 0]
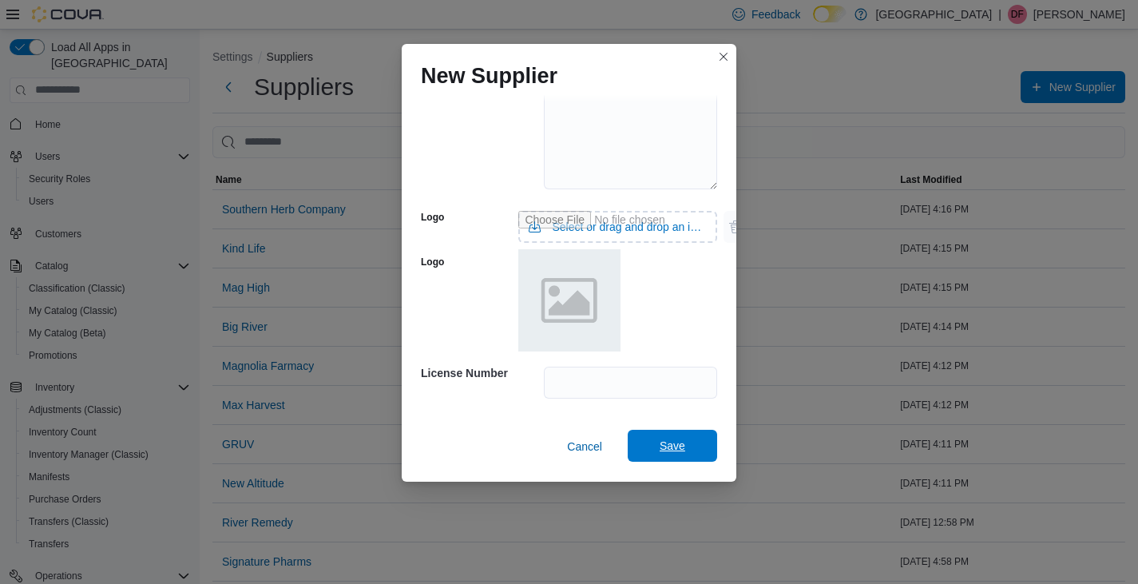
type input "**********"
click at [673, 447] on span "Save" at bounding box center [672, 445] width 26 height 16
